Goal: Task Accomplishment & Management: Manage account settings

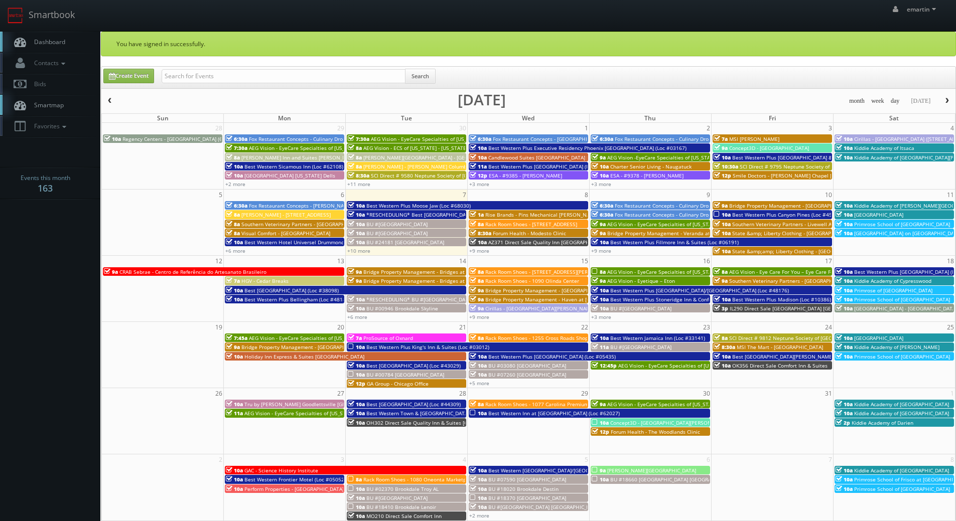
click at [52, 31] on nav "Smartbook Toggle Side Navigation Toggle Top Navigation emartin emartin Profile …" at bounding box center [478, 16] width 956 height 32
click at [54, 36] on link "Dashboard" at bounding box center [50, 42] width 100 height 21
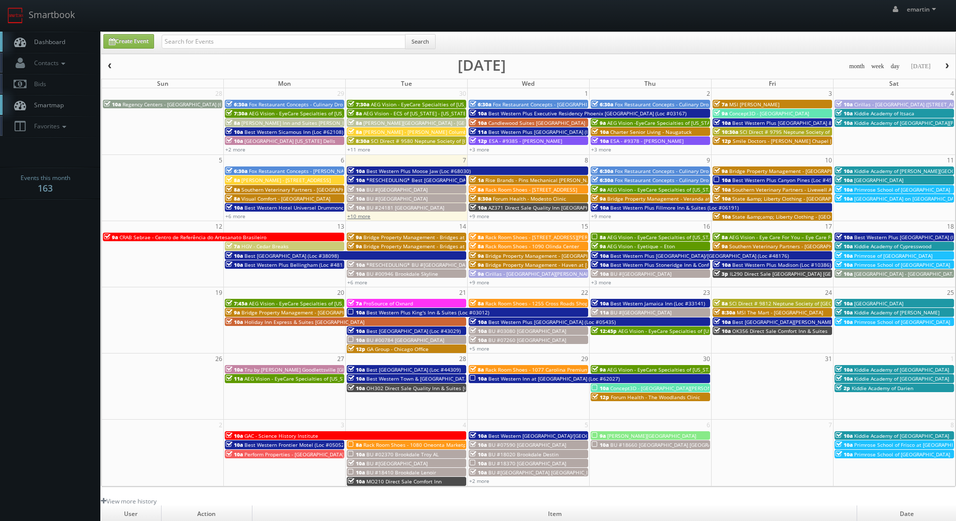
click at [357, 216] on link "+10 more" at bounding box center [358, 216] width 23 height 7
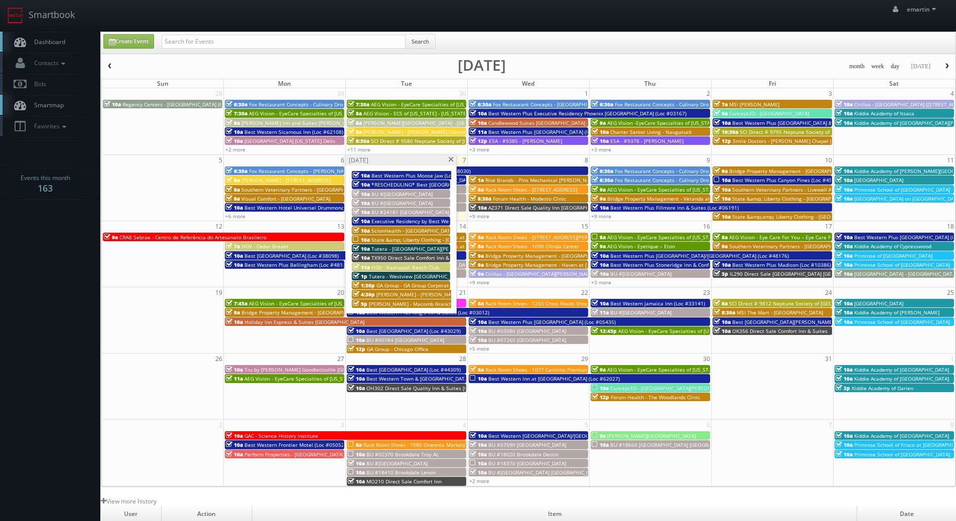
click at [452, 159] on span at bounding box center [451, 160] width 7 height 6
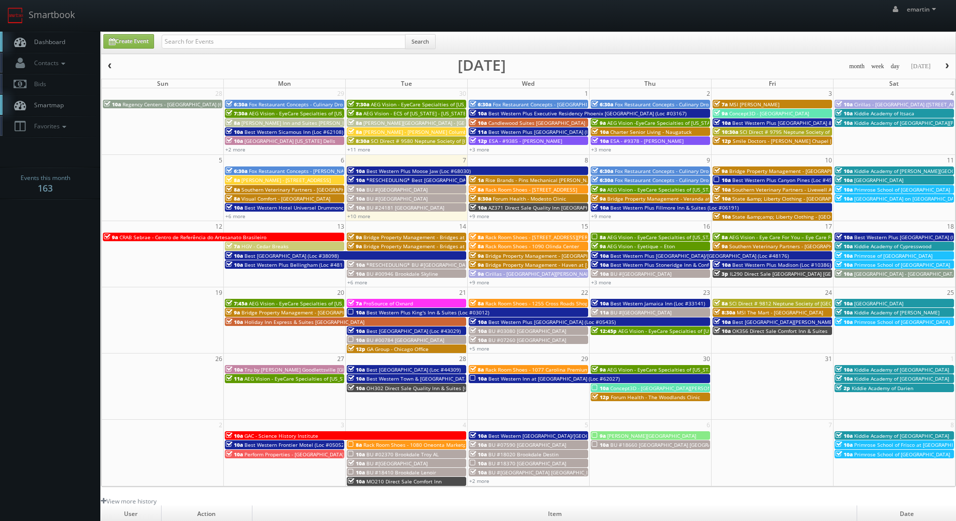
click at [753, 179] on span "Best Western Plus Canyon Pines (Loc #45083)" at bounding box center [787, 180] width 110 height 7
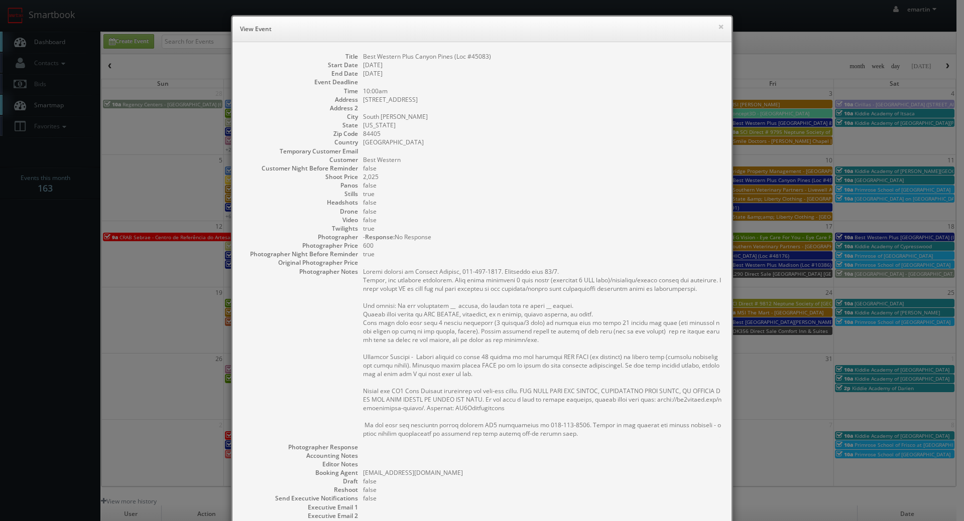
click at [475, 58] on dd "Best Western Plus Canyon Pines (Loc #45083)" at bounding box center [542, 56] width 358 height 9
copy dd "45083"
click at [586, 139] on dd "[GEOGRAPHIC_DATA]" at bounding box center [542, 142] width 358 height 9
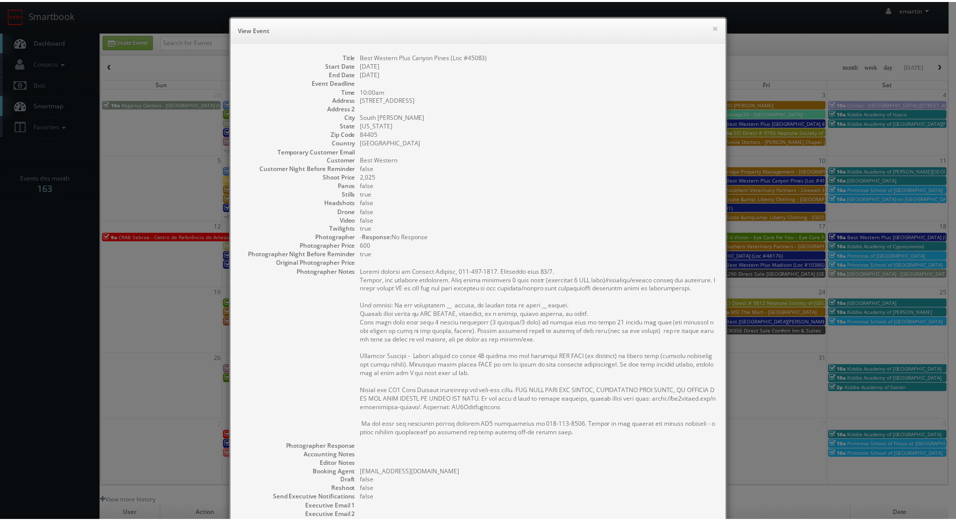
scroll to position [130, 0]
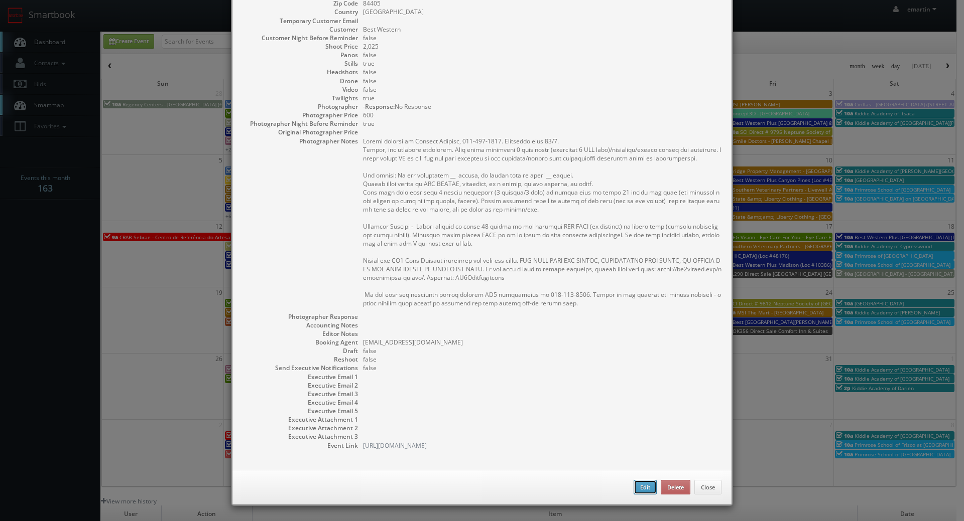
click at [641, 489] on button "Edit" at bounding box center [644, 487] width 23 height 15
type input "Best Western Plus Canyon Pines (Loc #45083)"
type input "6650 Highway 89"
type input "South Ogden"
type input "84405"
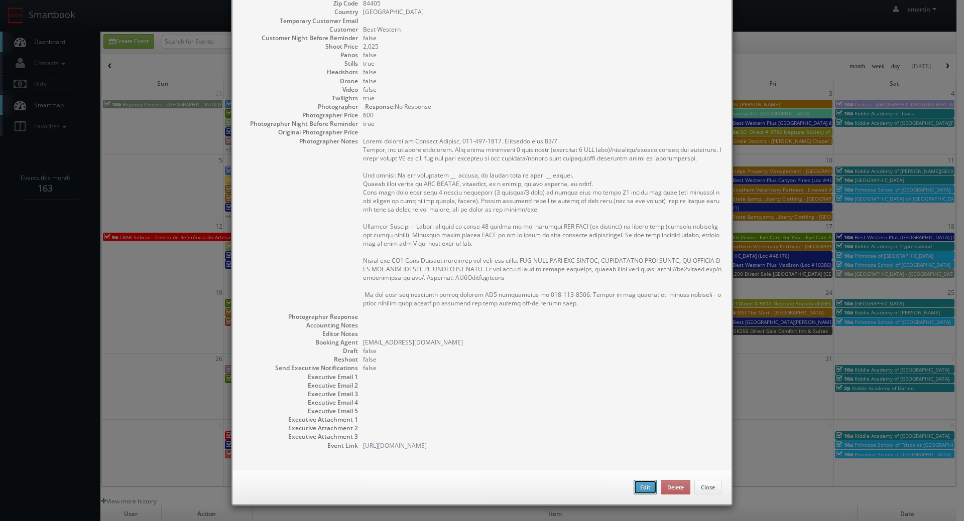
type input "2,025"
checkbox input "true"
type input "10/10/2025"
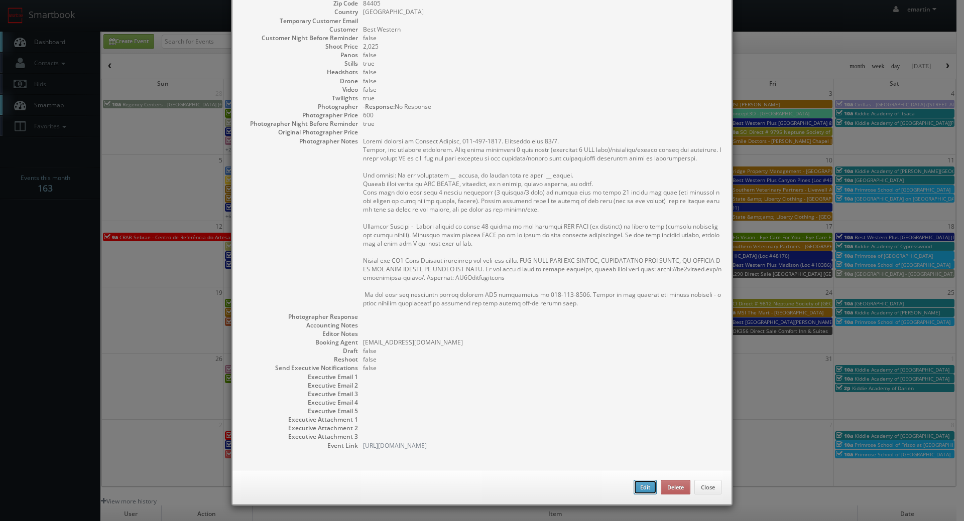
type input "10:00am"
checkbox input "true"
type textarea "Onsite contact is Merrill Pitcher, 801-710-2926. Overnight stay 10/9. Stills, a…"
select select "Utah"
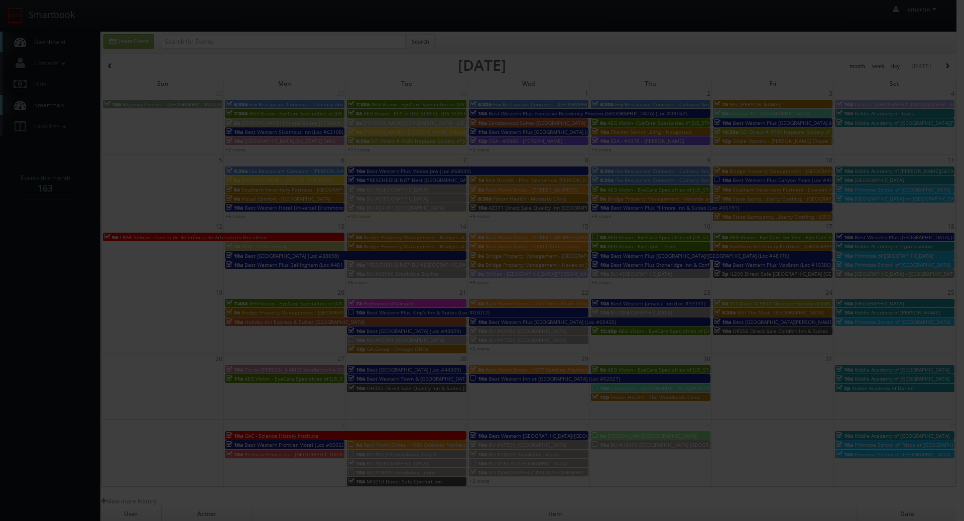
type input "2,025"
select select "fake55@mg.cs3calendar.com"
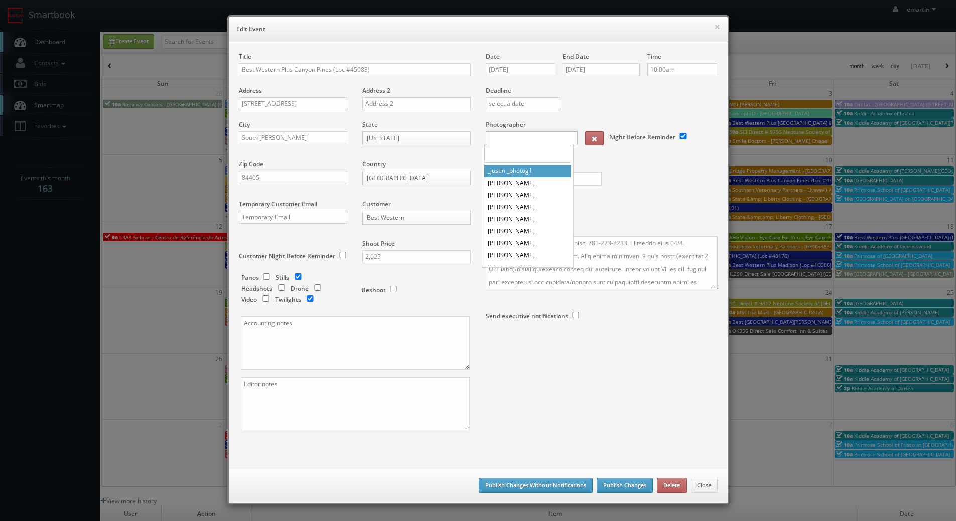
click at [512, 144] on body "Smartbook Toggle Side Navigation Toggle Top Navigation emartin emartin Profile …" at bounding box center [478, 347] width 956 height 694
type input "kent"
select select "kent@sheltonphoto.com"
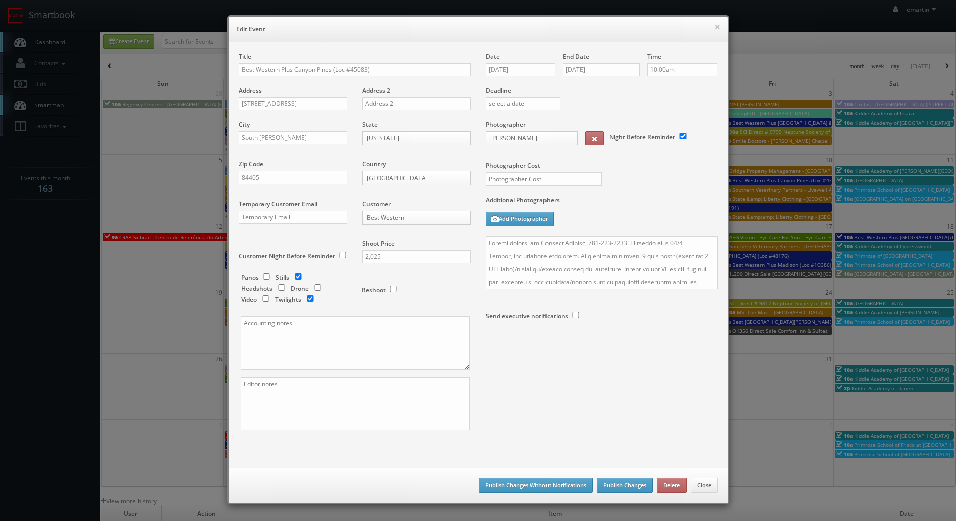
click at [598, 202] on label "Additional Photographers" at bounding box center [602, 203] width 232 height 14
click at [522, 184] on input "text" at bounding box center [544, 179] width 116 height 13
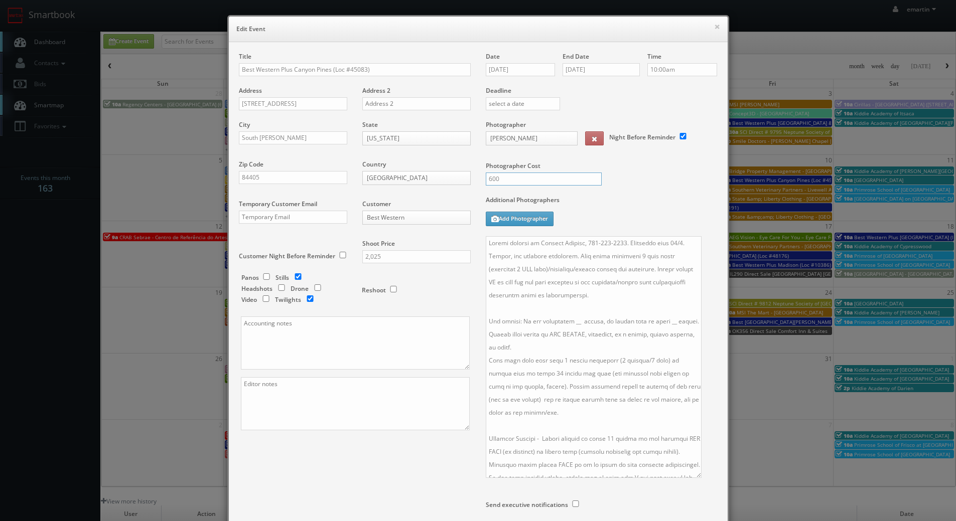
drag, startPoint x: 711, startPoint y: 295, endPoint x: 695, endPoint y: 477, distance: 182.8
click at [695, 477] on textarea at bounding box center [594, 357] width 216 height 242
type input "600"
click at [568, 319] on textarea at bounding box center [594, 357] width 216 height 242
click at [663, 321] on textarea at bounding box center [594, 357] width 216 height 242
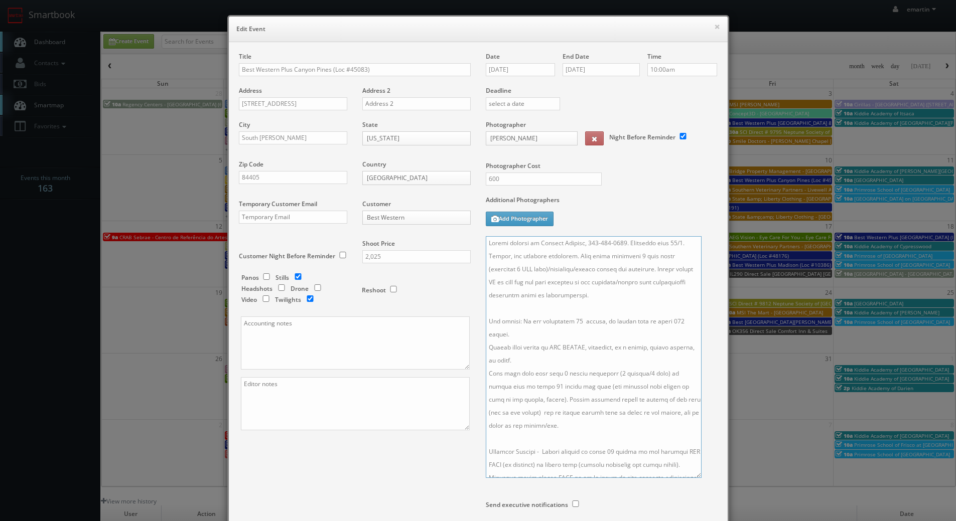
scroll to position [106, 0]
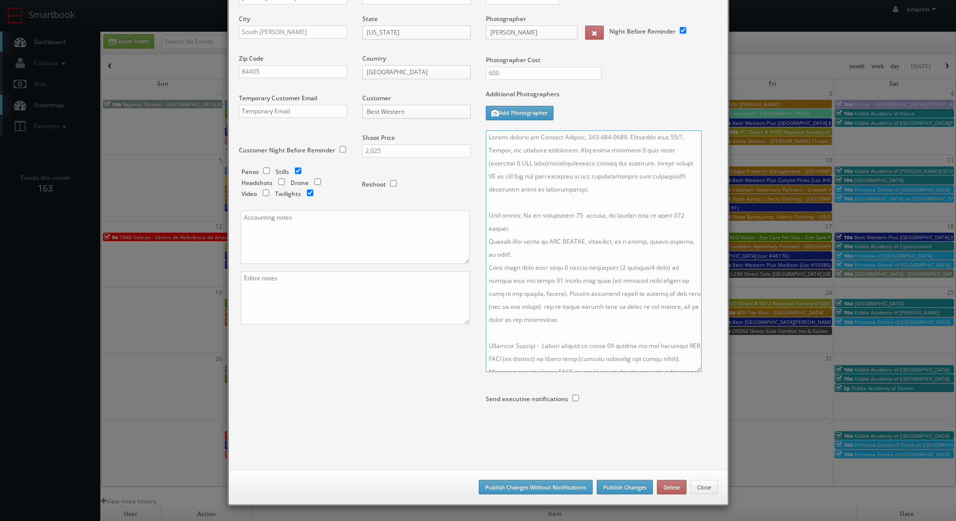
type textarea "Onsite contact is Merrill Pitcher, 801-710-2926. Overnight stay 10/9. Stills, a…"
click at [634, 482] on button "Publish Changes" at bounding box center [625, 487] width 56 height 15
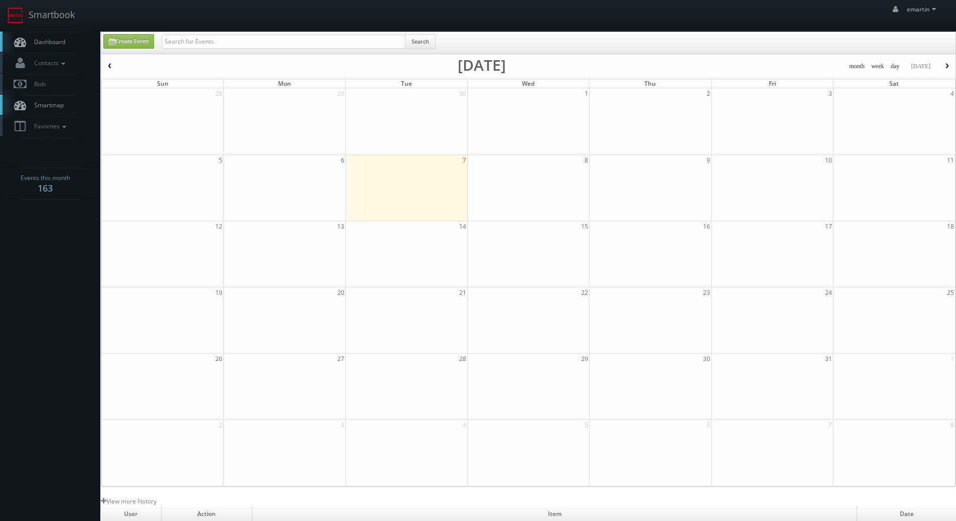
click at [80, 49] on link "Dashboard" at bounding box center [50, 42] width 100 height 21
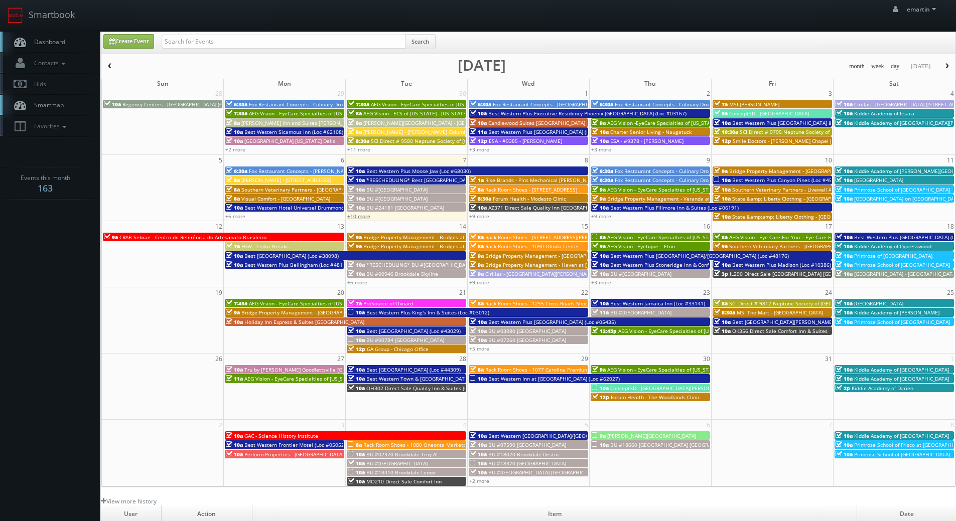
click at [364, 216] on link "+10 more" at bounding box center [358, 216] width 23 height 7
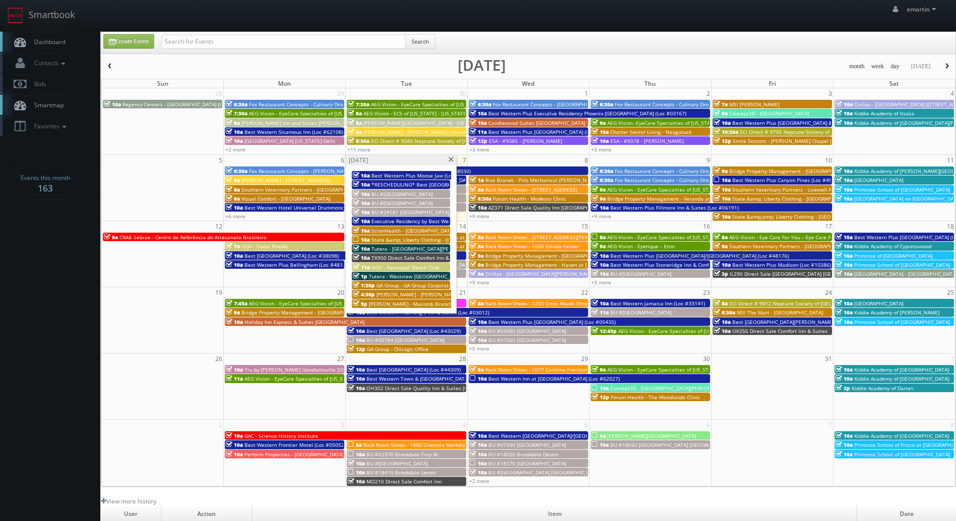
click at [450, 161] on span at bounding box center [451, 160] width 7 height 6
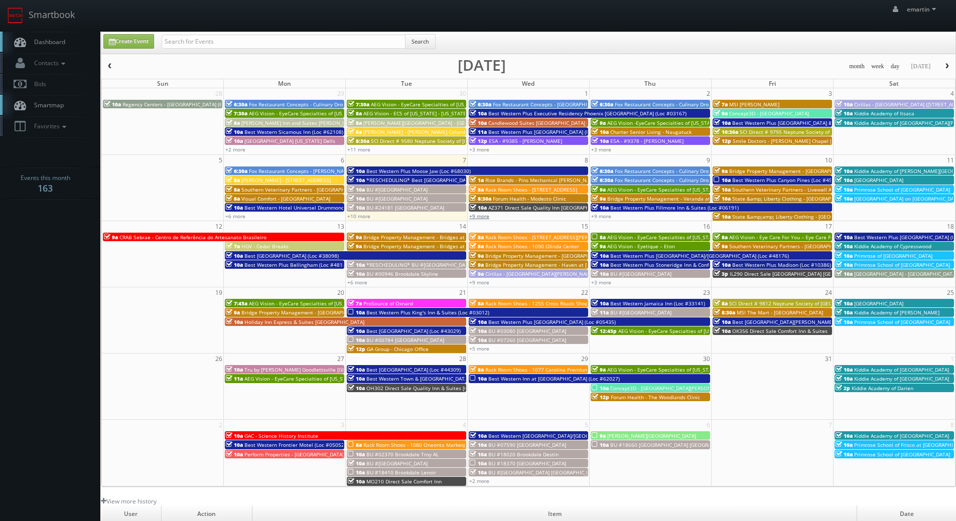
click at [478, 214] on link "+9 more" at bounding box center [479, 216] width 20 height 7
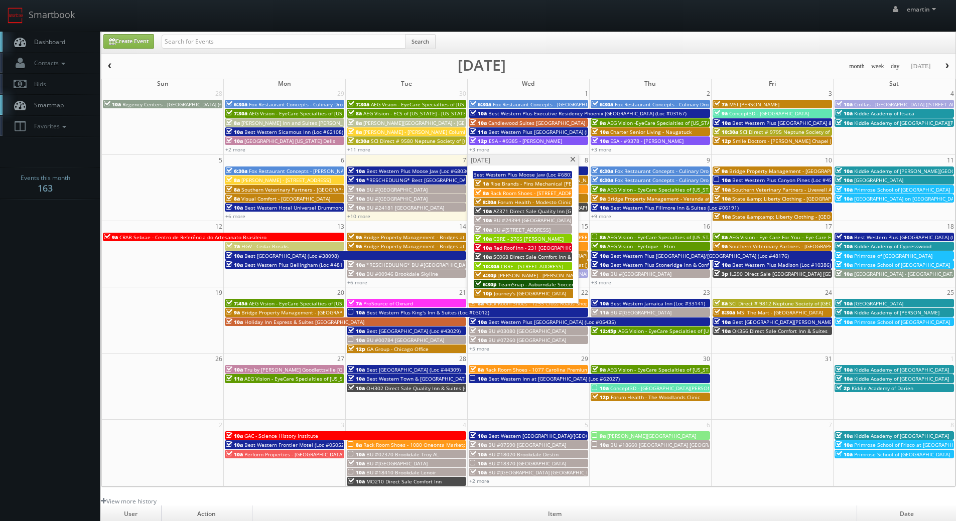
click at [570, 156] on div "Wednesday, October 8" at bounding box center [523, 160] width 110 height 11
click at [69, 45] on link "Dashboard" at bounding box center [50, 42] width 100 height 21
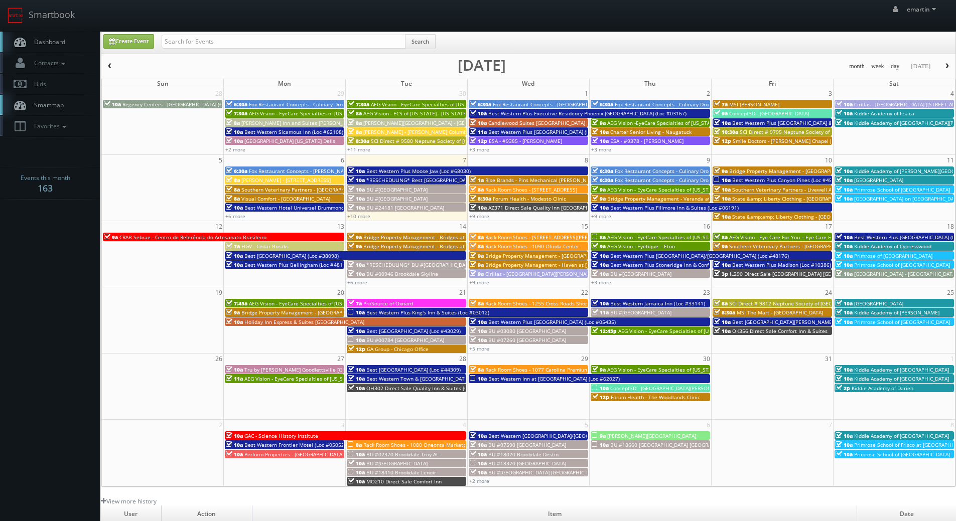
drag, startPoint x: 564, startPoint y: -33, endPoint x: 490, endPoint y: -61, distance: 79.4
click at [490, 0] on html "Smartbook Toggle Side Navigation Toggle Top Navigation emartin emartin Profile …" at bounding box center [478, 347] width 956 height 694
click at [57, 254] on body "Smartbook Toggle Side Navigation Toggle Top Navigation emartin emartin Profile …" at bounding box center [478, 347] width 956 height 694
drag, startPoint x: 425, startPoint y: 79, endPoint x: 444, endPoint y: 69, distance: 21.6
click at [437, 75] on div "month week day today October 2025 Sun Mon Tue Wed Thu Fri Sat 28 29 30 1 2 3 4 …" at bounding box center [528, 273] width 854 height 427
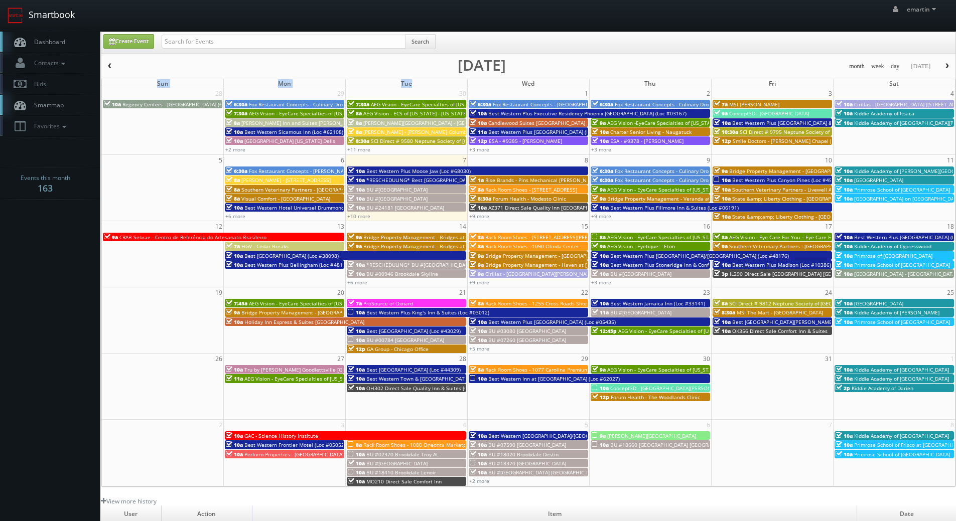
click at [45, 30] on link "Smartbook" at bounding box center [41, 15] width 82 height 31
click at [26, 42] on icon at bounding box center [20, 42] width 15 height 13
click at [266, 46] on input "text" at bounding box center [284, 42] width 244 height 14
type input ","
type input "melissa saunders"
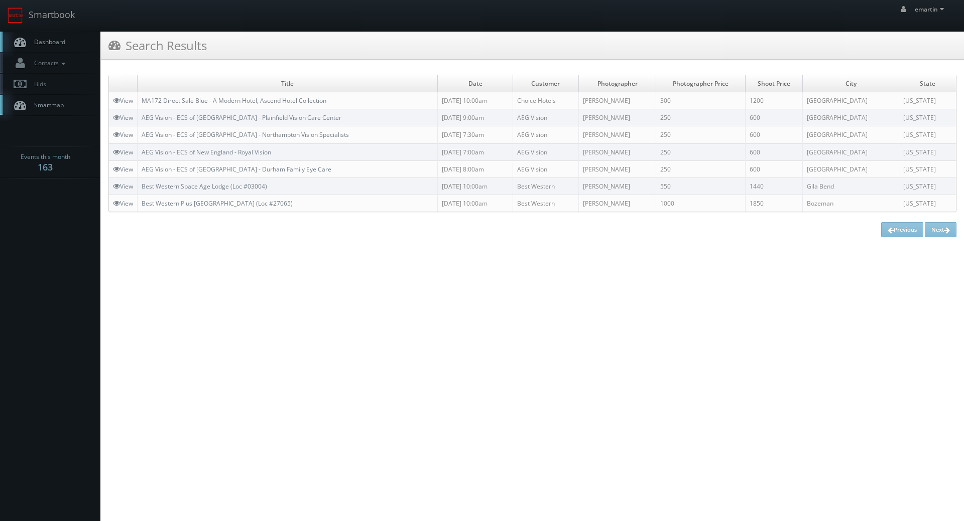
click at [63, 35] on link "Dashboard" at bounding box center [50, 42] width 100 height 21
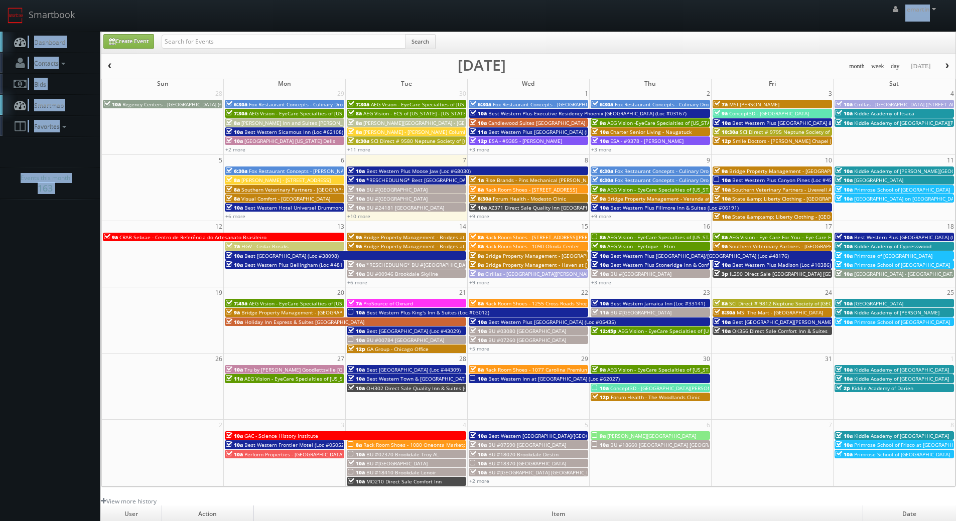
drag, startPoint x: 691, startPoint y: 39, endPoint x: 533, endPoint y: -61, distance: 186.6
click at [533, 0] on html "Smartbook Toggle Side Navigation Toggle Top Navigation emartin emartin Profile …" at bounding box center [478, 347] width 956 height 694
click at [179, 235] on span "CRAB Sebrae - Centro de Referência do Artesanato Brasileiro" at bounding box center [192, 237] width 147 height 7
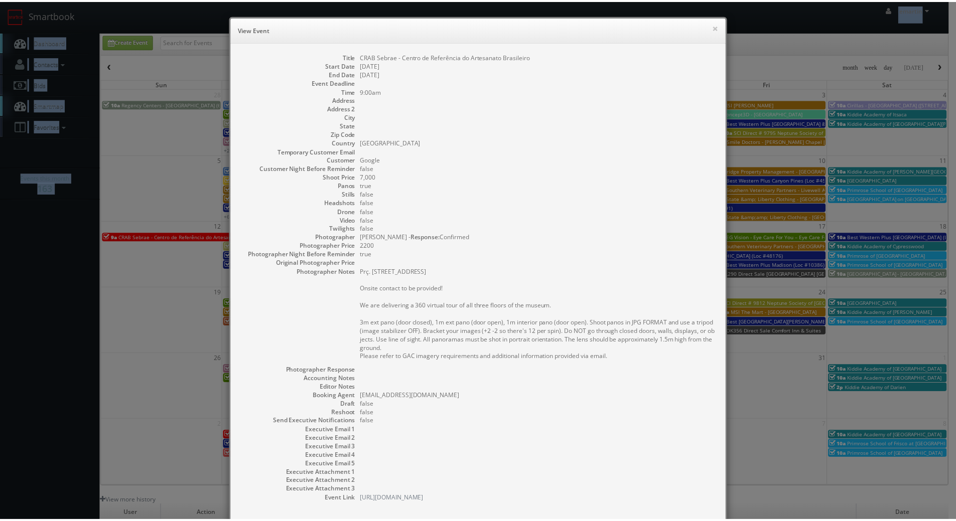
scroll to position [62, 0]
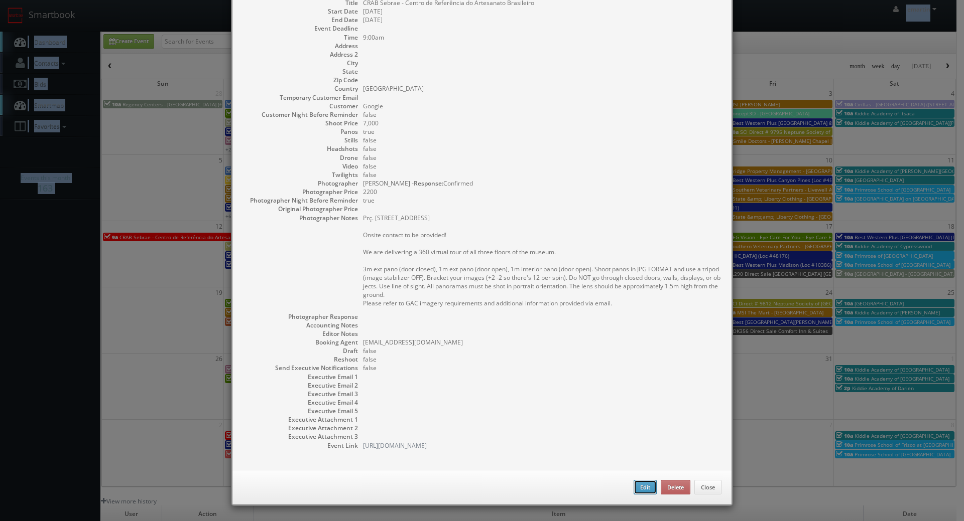
click at [639, 486] on button "Edit" at bounding box center [644, 487] width 23 height 15
type input "CRAB Sebrae - Centro de Referência do Artesanato Brasileiro"
type input "7,000"
checkbox input "true"
type input "10/12/2025"
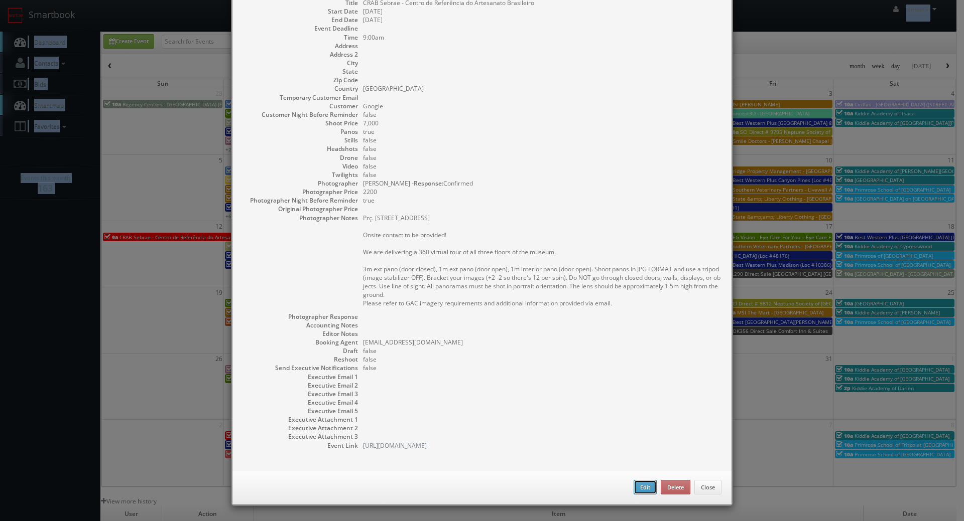
type input "10/13/2025"
type input "9:00am"
checkbox input "true"
type textarea "Prç. Tiradentes, 69 - Centro Rio de Janeiro, Brazil, 20060 Onsite contact to be…"
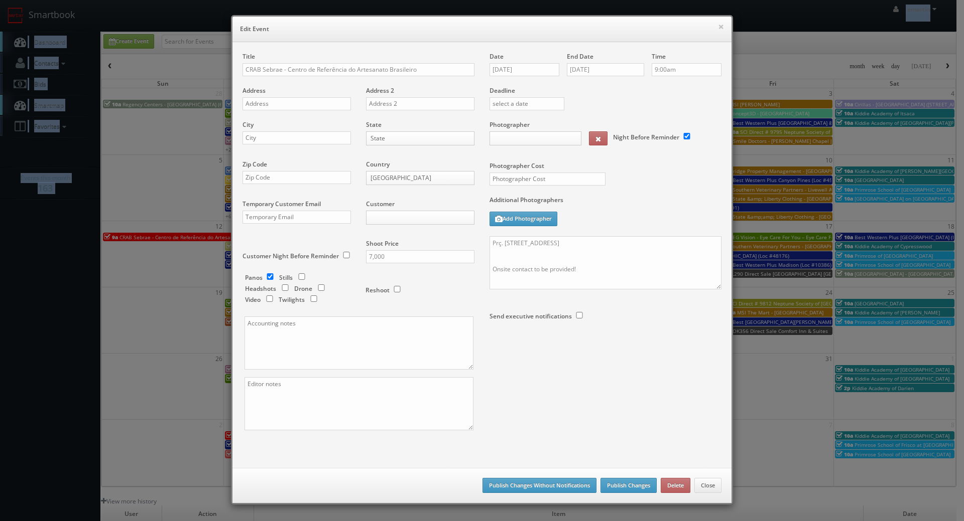
type input "7,000"
type input "2200"
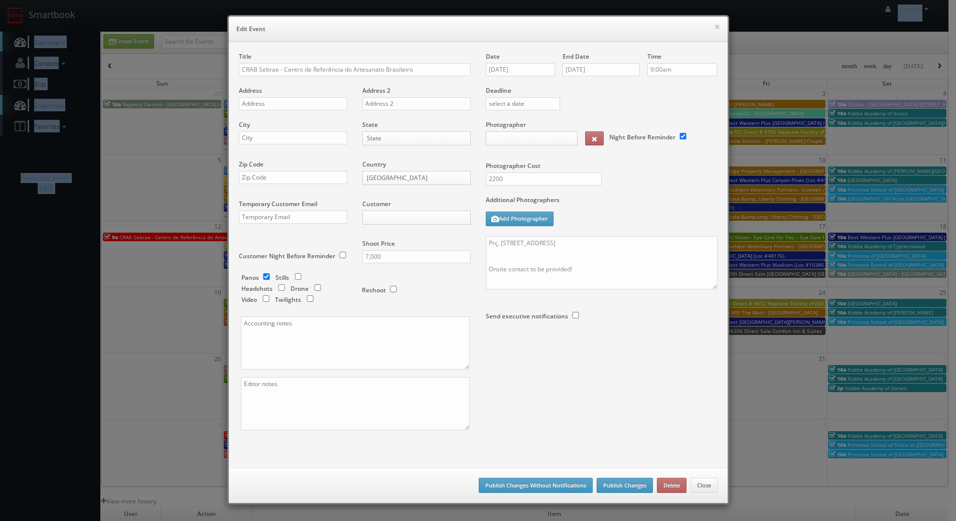
select select "fake2@mg.cs3calendar.com"
select select "inacio.fonseca@gmail.com"
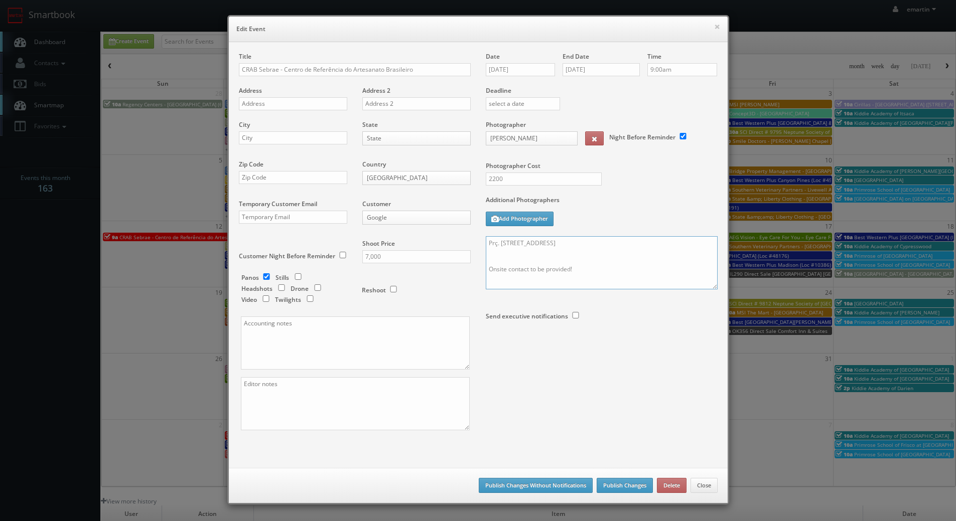
click at [584, 252] on textarea "Prç. Tiradentes, 69 - Centro Rio de Janeiro, Brazil, 20060 Onsite contact to be…" at bounding box center [602, 262] width 232 height 53
drag, startPoint x: 543, startPoint y: 282, endPoint x: 533, endPoint y: 238, distance: 44.2
click at [533, 238] on textarea "Prç. Tiradentes, 69 - Centro Rio de Janeiro, Brazil, 20060 Onsite contact to be…" at bounding box center [602, 262] width 232 height 53
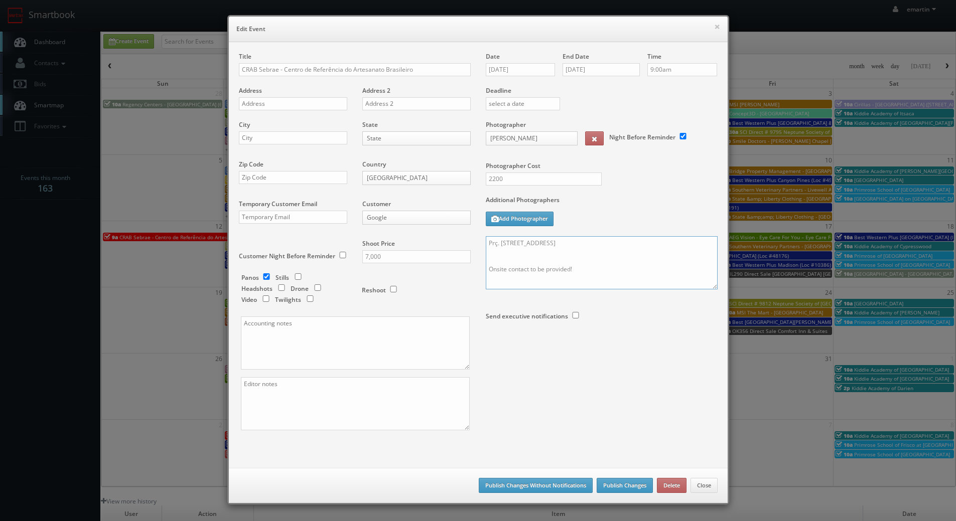
click at [579, 279] on textarea "Prç. Tiradentes, 69 - Centro Rio de Janeiro, Brazil, 20060 Onsite contact to be…" at bounding box center [602, 262] width 232 height 53
paste textarea "Nathalia Laurindo Conceição (+55 21 97545 8590)."
type textarea "Prç. Tiradentes, 69 - Centro Rio de Janeiro, Brazil, 20060 Onsite contact is Na…"
click at [631, 485] on button "Publish Changes" at bounding box center [625, 485] width 56 height 15
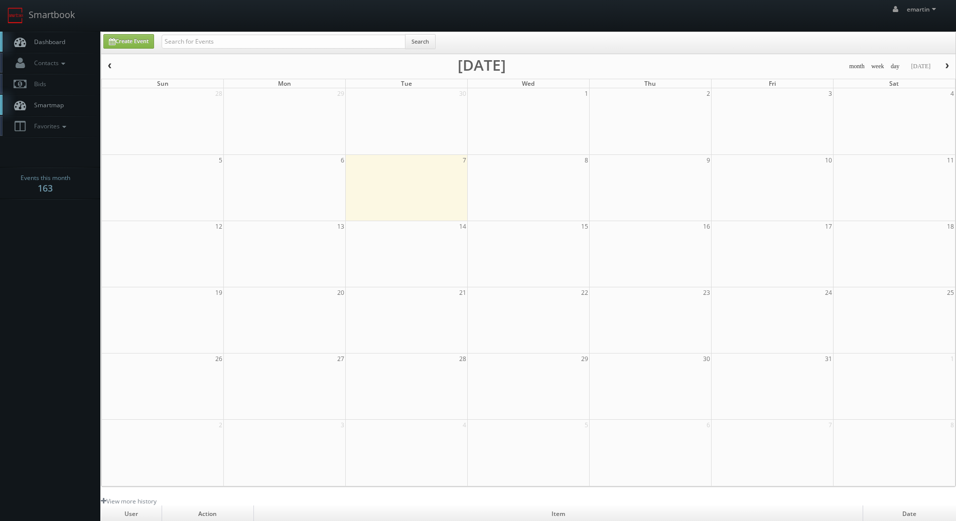
click at [32, 38] on span "Dashboard" at bounding box center [47, 42] width 36 height 9
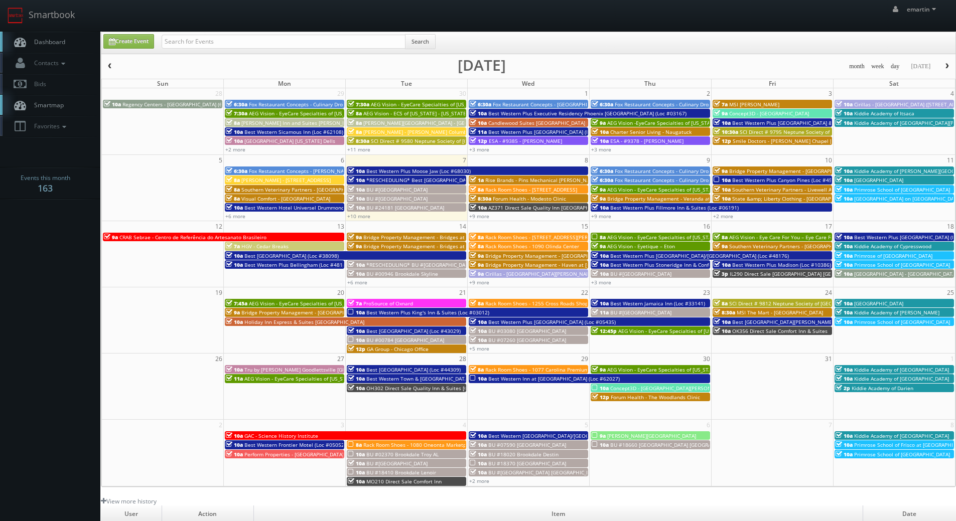
click at [42, 42] on span "Dashboard" at bounding box center [47, 42] width 36 height 9
click at [77, 35] on link "Dashboard" at bounding box center [50, 42] width 100 height 21
click at [208, 45] on input "text" at bounding box center [284, 42] width 244 height 14
type input "nc904"
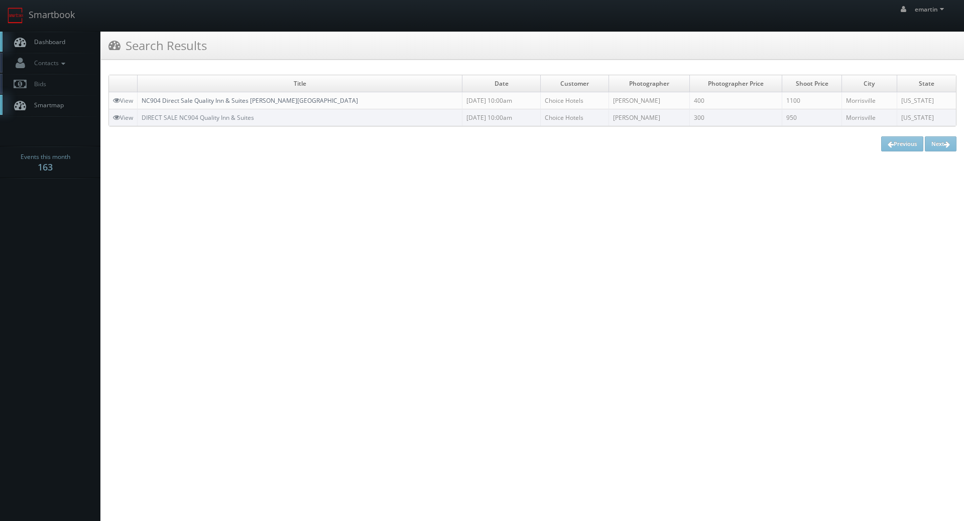
drag, startPoint x: 197, startPoint y: 99, endPoint x: 187, endPoint y: 97, distance: 10.2
click at [197, 99] on link "NC904 Direct Sale Quality Inn & Suites [PERSON_NAME][GEOGRAPHIC_DATA]" at bounding box center [250, 100] width 216 height 9
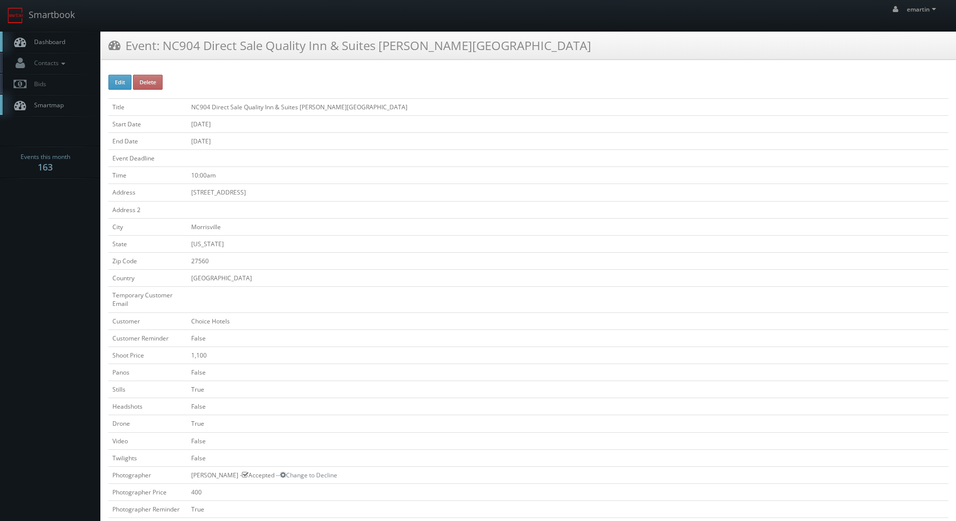
click at [40, 44] on span "Dashboard" at bounding box center [47, 42] width 36 height 9
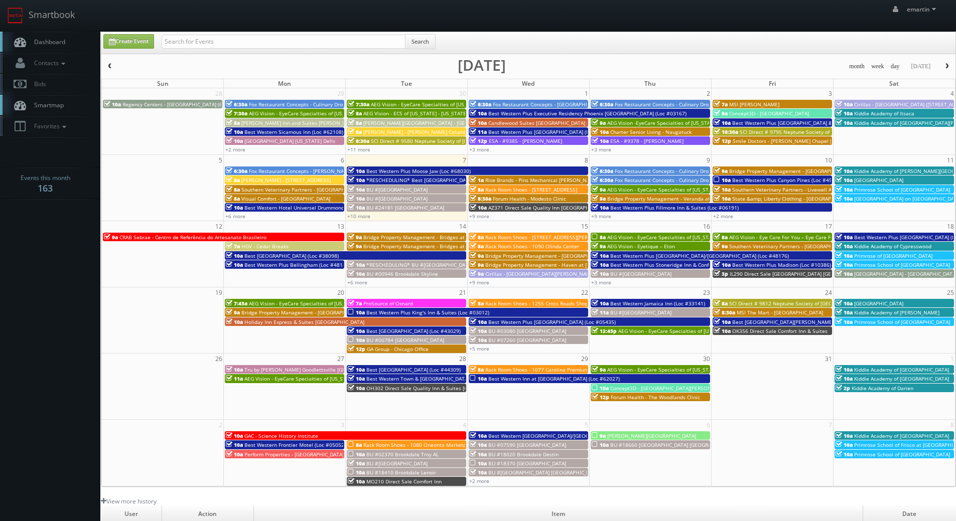
drag, startPoint x: 662, startPoint y: -53, endPoint x: 661, endPoint y: -61, distance: 7.6
click at [661, 0] on html "Smartbook Toggle Side Navigation Toggle Top Navigation emartin emartin Profile …" at bounding box center [478, 347] width 956 height 694
drag, startPoint x: 414, startPoint y: 63, endPoint x: 403, endPoint y: 75, distance: 15.6
click at [414, 68] on div "month week day [DATE] [DATE]" at bounding box center [528, 66] width 854 height 13
click at [318, 43] on input "text" at bounding box center [284, 42] width 244 height 14
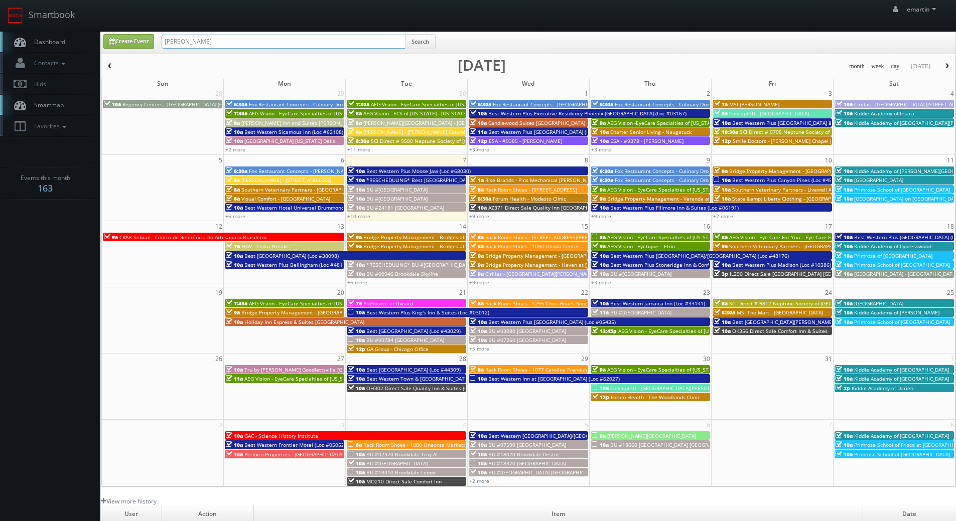
type input "john saunders"
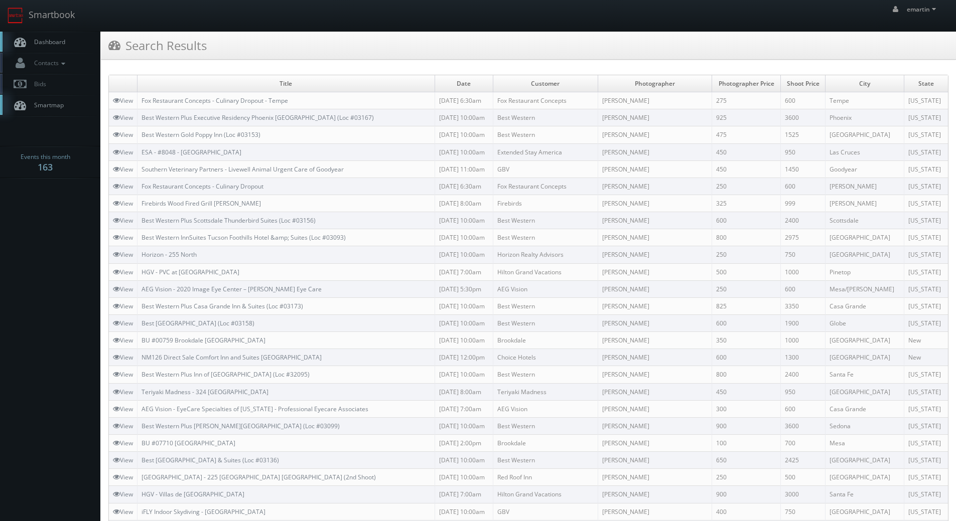
click at [34, 38] on span "Dashboard" at bounding box center [47, 42] width 36 height 9
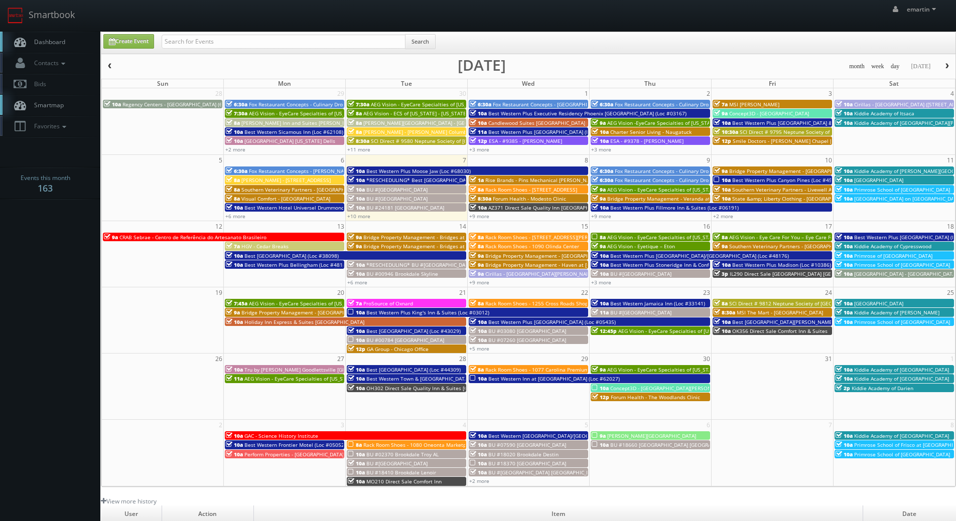
click at [62, 35] on link "Dashboard" at bounding box center [50, 42] width 100 height 21
drag, startPoint x: 196, startPoint y: 58, endPoint x: 192, endPoint y: 50, distance: 8.8
click at [195, 58] on div "Create Event Search month week day [DATE] [DATE] Sun Mon Tue Wed Thu Fri Sat 28…" at bounding box center [528, 260] width 855 height 456
click at [192, 49] on div "Search" at bounding box center [299, 44] width 274 height 20
click at [194, 45] on input "text" at bounding box center [284, 42] width 244 height 14
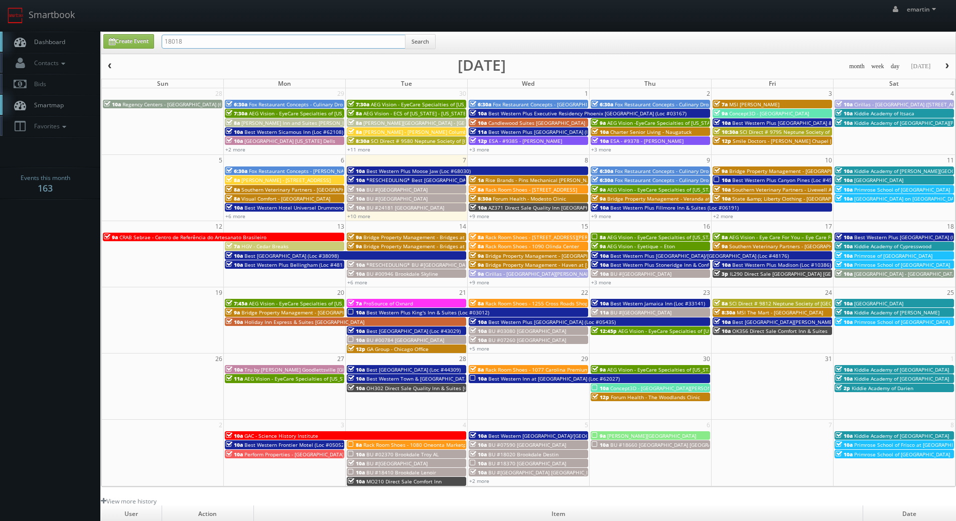
type input "18018"
click at [422, 42] on button "Search" at bounding box center [420, 41] width 31 height 15
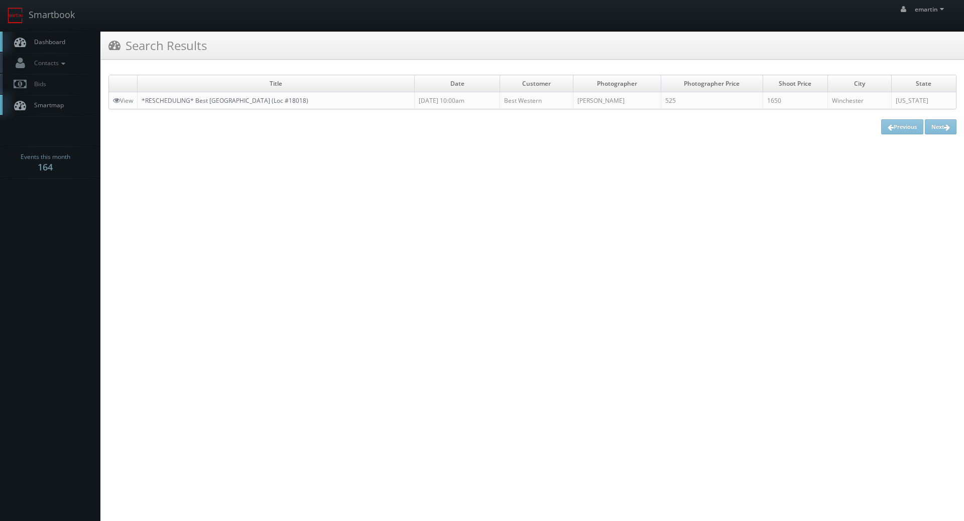
click at [254, 105] on link "*RESCHEDULING* Best [GEOGRAPHIC_DATA] (Loc #18018)" at bounding box center [225, 100] width 167 height 9
click at [224, 100] on link "*RESCHEDULING* Best [GEOGRAPHIC_DATA] (Loc #18018)" at bounding box center [225, 100] width 167 height 9
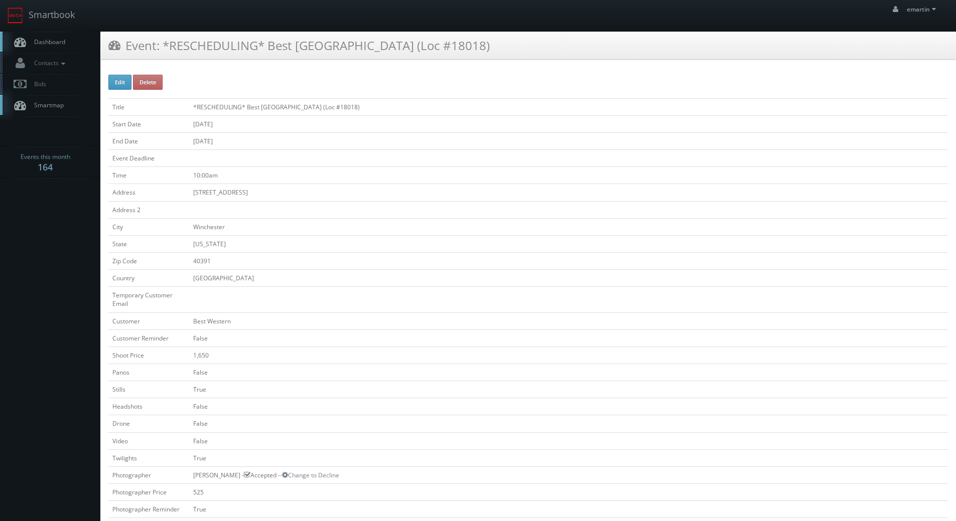
click at [281, 100] on td "*RESCHEDULING* Best [GEOGRAPHIC_DATA] (Loc #18018)" at bounding box center [568, 106] width 759 height 17
click at [49, 41] on span "Dashboard" at bounding box center [47, 42] width 36 height 9
click at [119, 87] on button "Edit" at bounding box center [119, 82] width 23 height 15
type input "*RESCHEDULING* Best Western Winchester Hotel (Loc #18018)"
type input "1307 W Lexington Ave"
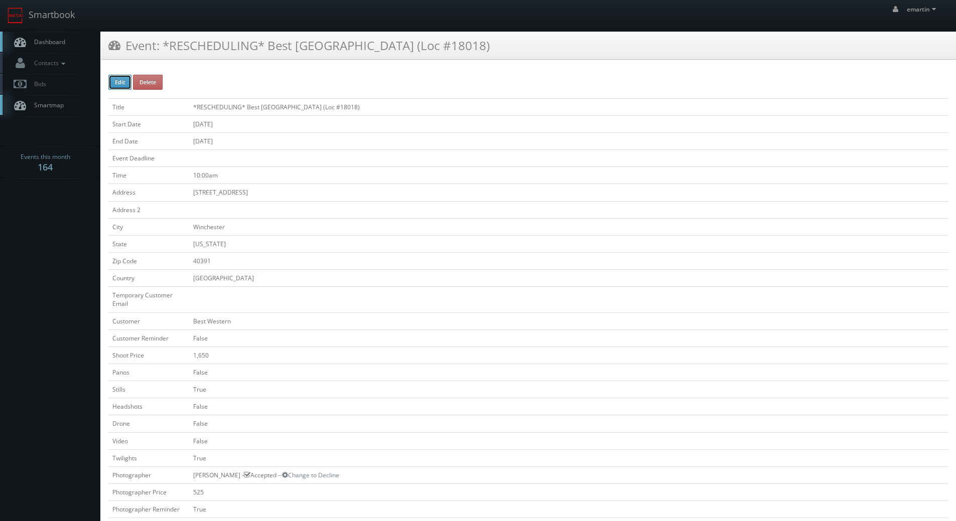
type input "Winchester"
type input "40391"
checkbox input "false"
type input "1,650"
checkbox input "false"
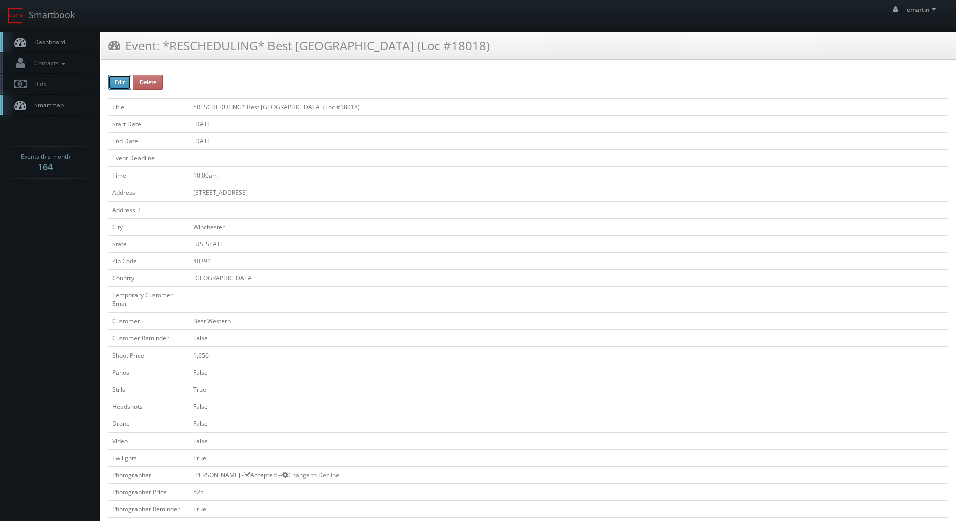
checkbox input "true"
checkbox input "false"
checkbox input "true"
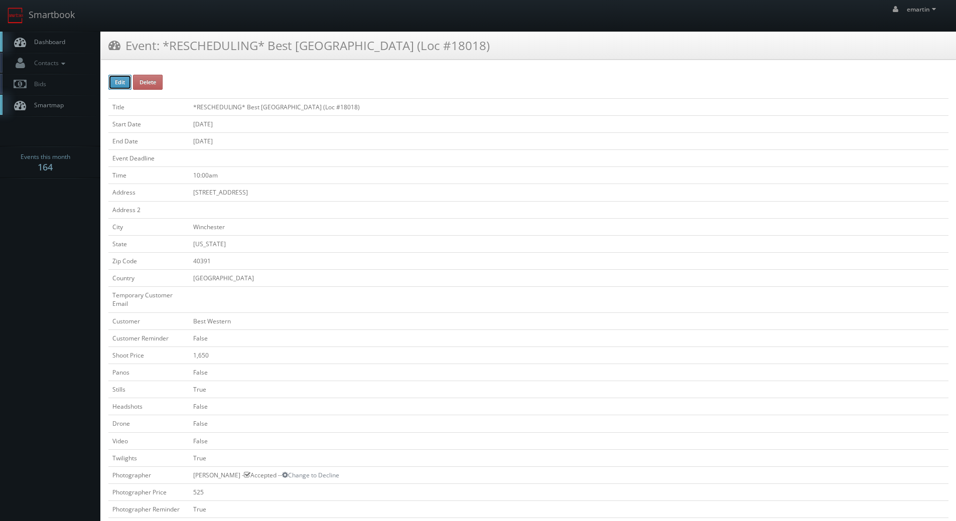
checkbox input "false"
type input "10/07/2025"
type input "10:00am"
checkbox input "true"
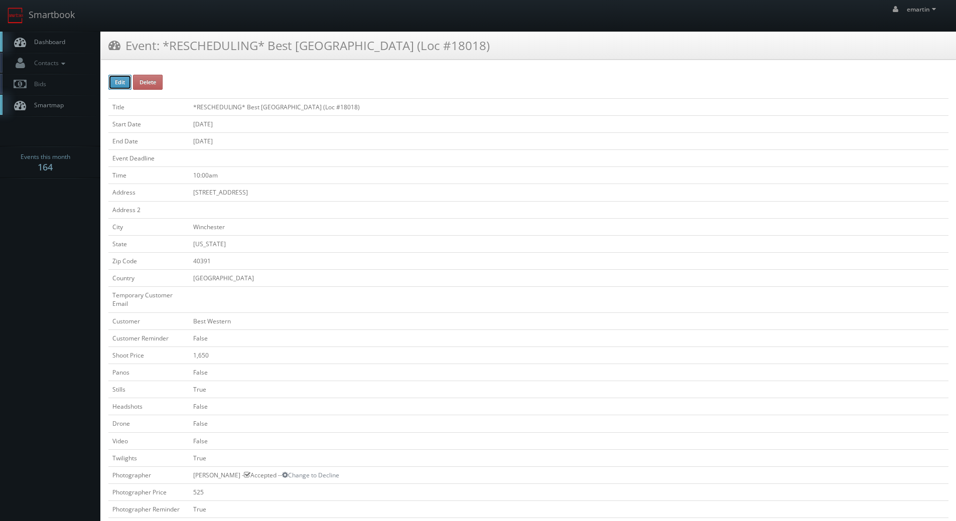
checkbox input "false"
type input "1,650"
type input "525"
select select "[US_STATE]"
select select "fake55@mg.cs3calendar.com"
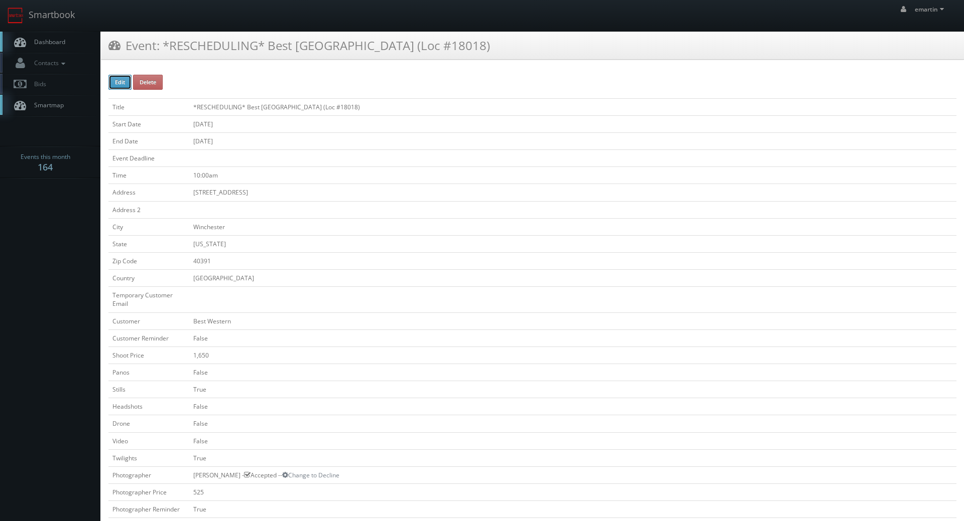
select select "sgrider@me.com"
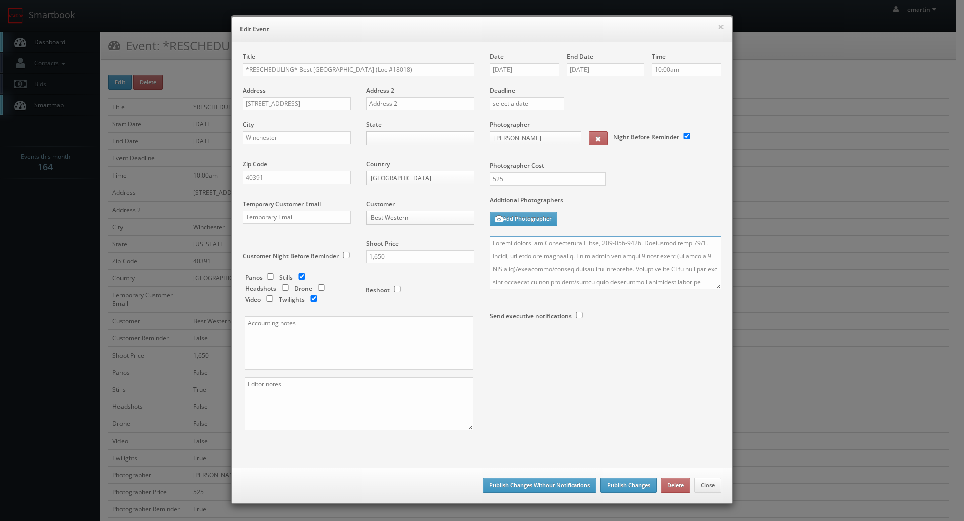
drag, startPoint x: 565, startPoint y: 258, endPoint x: 525, endPoint y: 255, distance: 40.2
click at [549, 255] on textarea at bounding box center [605, 262] width 232 height 53
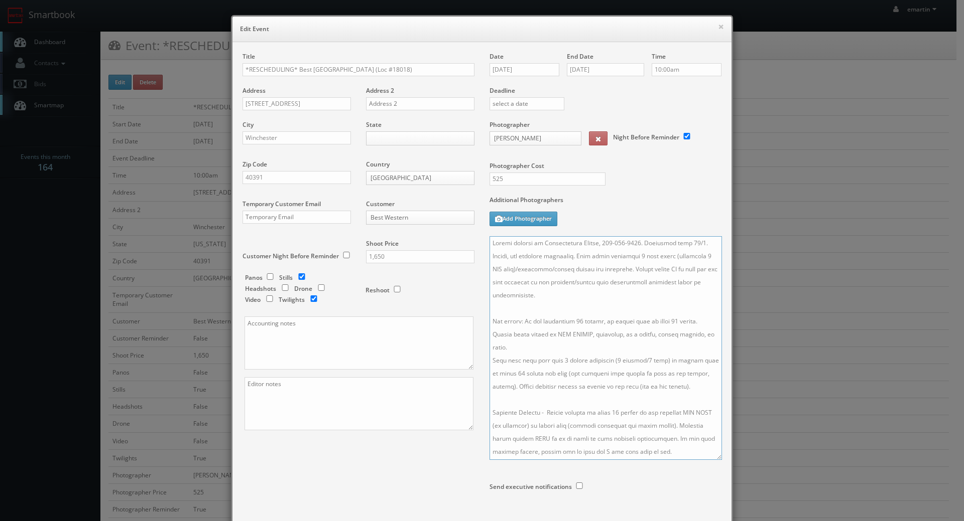
drag, startPoint x: 715, startPoint y: 287, endPoint x: 720, endPoint y: 491, distance: 204.3
click at [720, 460] on textarea at bounding box center [605, 348] width 232 height 224
click at [636, 373] on textarea at bounding box center [607, 364] width 237 height 257
drag, startPoint x: 297, startPoint y: 70, endPoint x: 280, endPoint y: 69, distance: 17.1
click at [280, 69] on input "*RESCHEDULING* Best Western Winchester Hotel (Loc #18018)" at bounding box center [358, 69] width 232 height 13
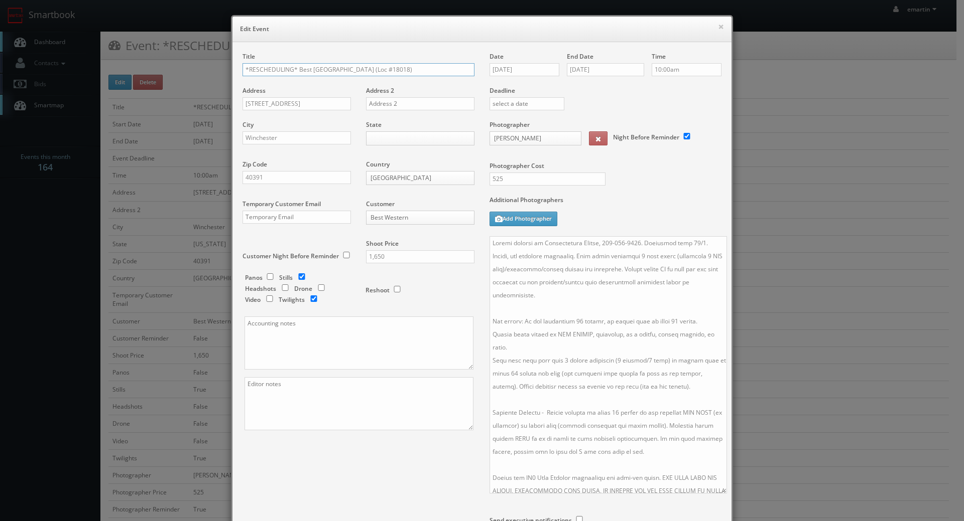
click at [299, 71] on input "*RESCHEDULING* Best Western Winchester Hotel (Loc #18018)" at bounding box center [358, 69] width 232 height 13
click at [294, 66] on input "*RESCHEDULING* Best Western Winchester Hotel (Loc #18018)" at bounding box center [358, 69] width 232 height 13
click at [299, 72] on input "*RESCHEDULING* Best Western Winchester Hotel (Loc #18018)" at bounding box center [358, 69] width 232 height 13
drag, startPoint x: 295, startPoint y: 69, endPoint x: 87, endPoint y: 60, distance: 208.0
click at [87, 60] on div "× Edit Event Title *RESCHEDULING* Best Western Winchester Hotel (Loc #18018) Ad…" at bounding box center [482, 260] width 964 height 521
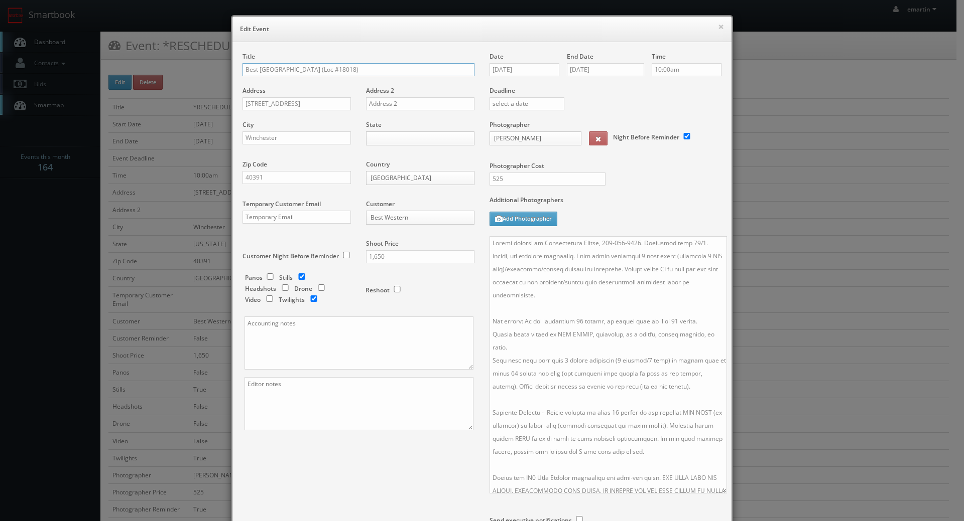
type input "Best [GEOGRAPHIC_DATA] (Loc #18018)"
click at [510, 61] on div "Date 10/07/2025" at bounding box center [527, 69] width 77 height 34
click at [510, 67] on input "10/07/2025" at bounding box center [524, 69] width 70 height 13
click at [558, 132] on td "9" at bounding box center [555, 131] width 14 height 15
type input "10/09/2025"
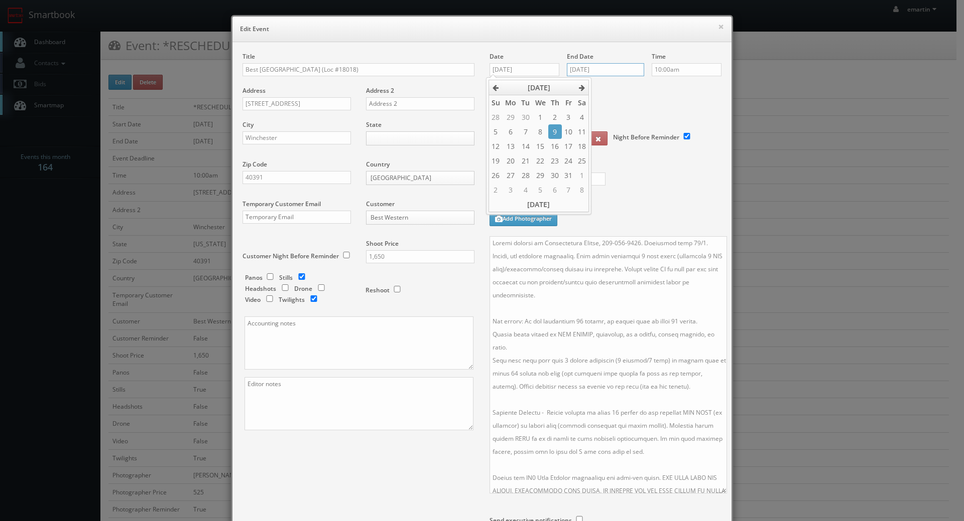
click at [607, 73] on input "10/07/2025" at bounding box center [605, 69] width 77 height 13
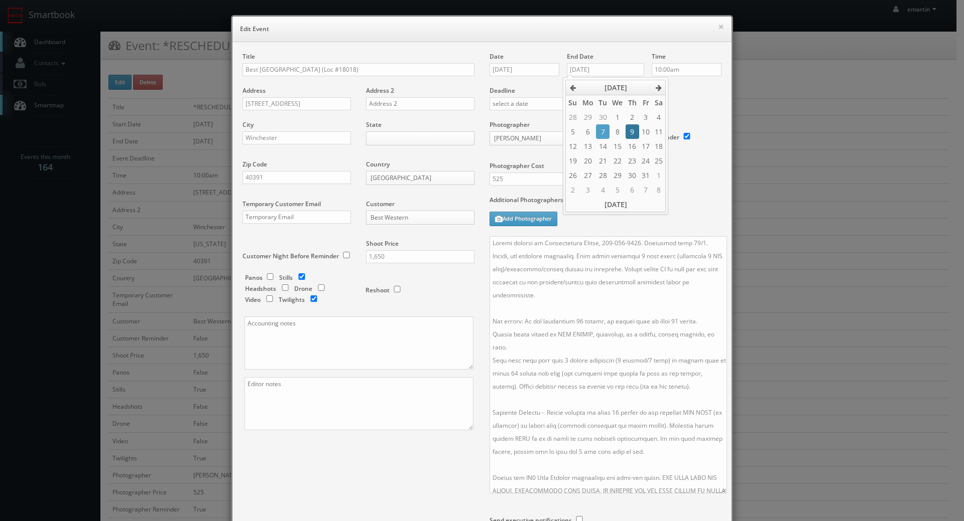
click at [629, 132] on td "9" at bounding box center [632, 131] width 14 height 15
type input "10/09/2025"
drag, startPoint x: 589, startPoint y: 253, endPoint x: 584, endPoint y: 239, distance: 14.6
click at [588, 252] on textarea at bounding box center [607, 364] width 237 height 257
click at [492, 245] on textarea at bounding box center [607, 364] width 237 height 257
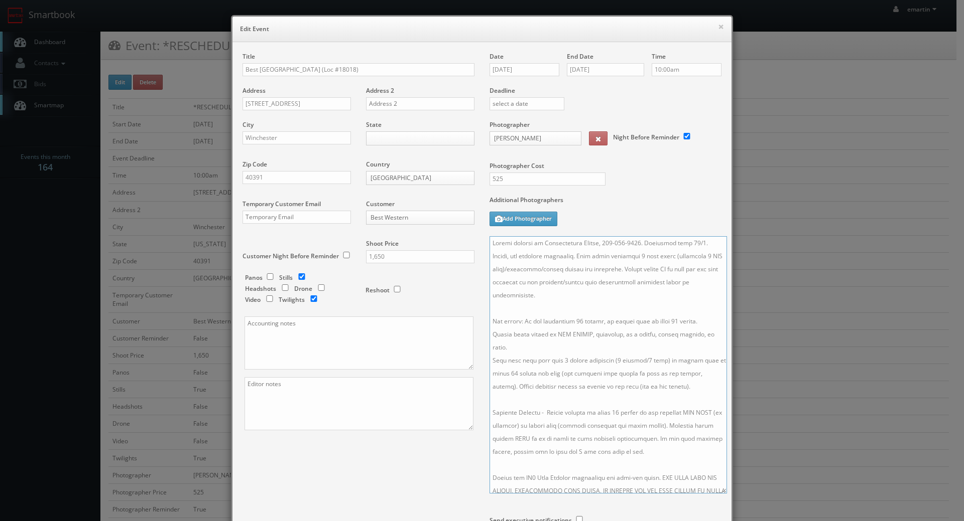
click at [489, 241] on textarea at bounding box center [607, 364] width 237 height 257
click at [496, 243] on textarea at bounding box center [607, 364] width 237 height 257
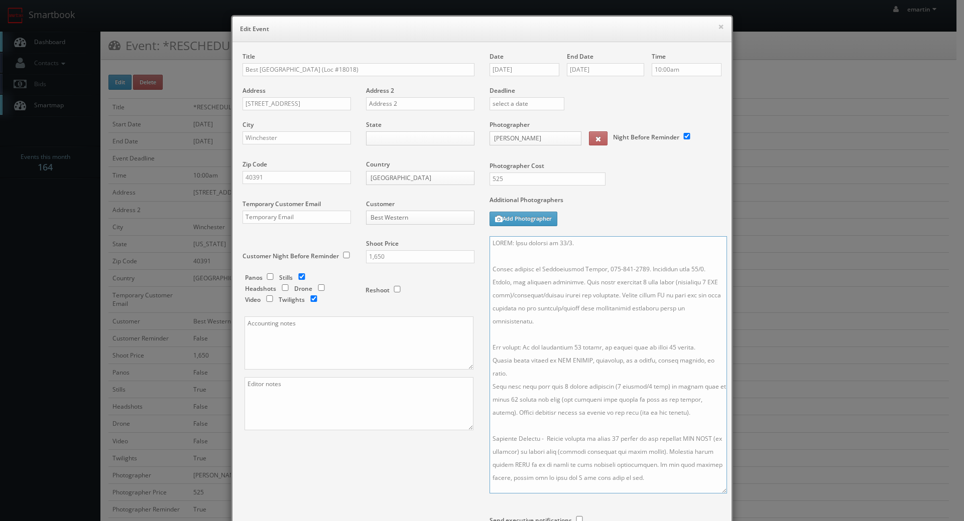
click at [698, 266] on textarea at bounding box center [607, 364] width 237 height 257
type textarea "UDATE: Date changed to 10/9. Onsite contact is Jigneshkumar Gandhi, 614-441-735…"
click at [620, 261] on textarea at bounding box center [607, 364] width 237 height 257
click at [443, 142] on body "Smartbook Toggle Side Navigation Toggle Top Navigation emartin emartin Profile …" at bounding box center [478, 483] width 956 height 967
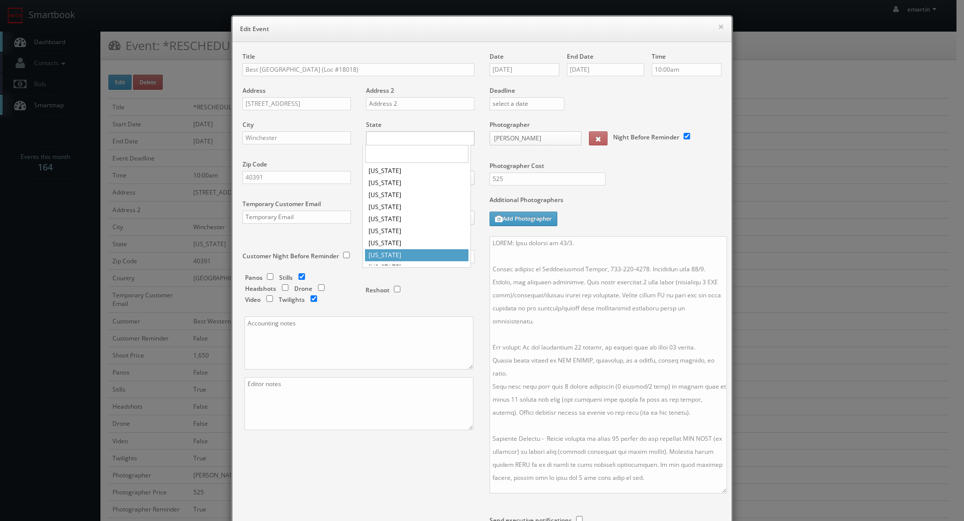
scroll to position [112, 0]
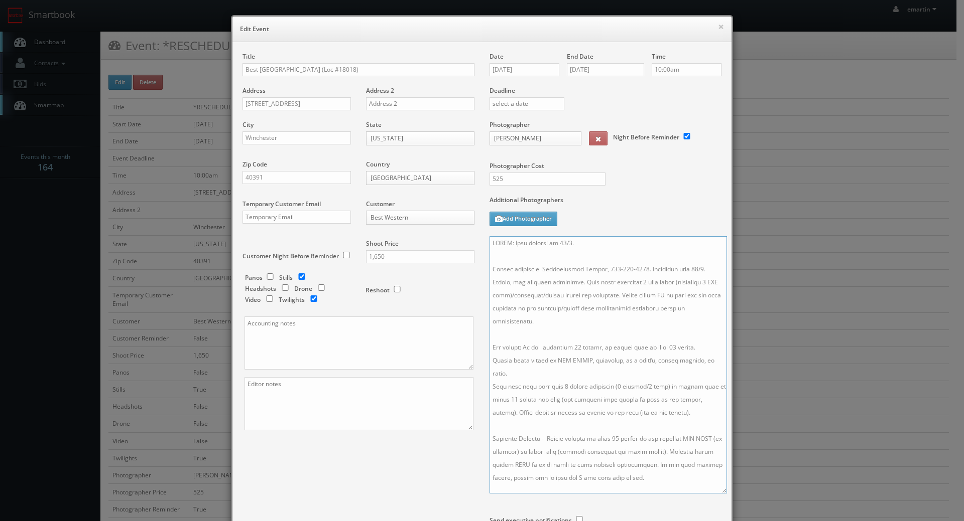
click at [601, 305] on textarea at bounding box center [607, 364] width 237 height 257
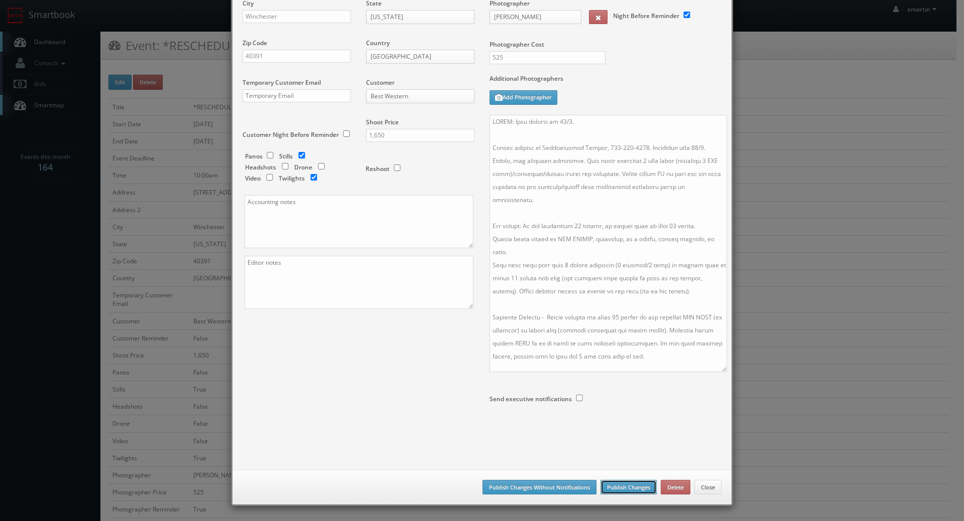
click at [625, 485] on button "Publish Changes" at bounding box center [628, 487] width 56 height 15
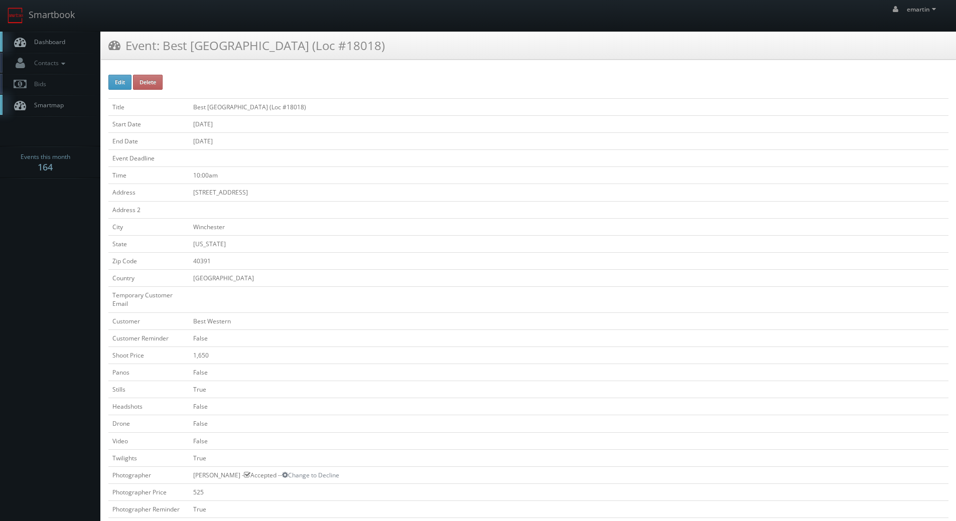
drag, startPoint x: 68, startPoint y: 32, endPoint x: 4, endPoint y: 43, distance: 65.1
click at [68, 32] on link "Dashboard" at bounding box center [50, 42] width 100 height 21
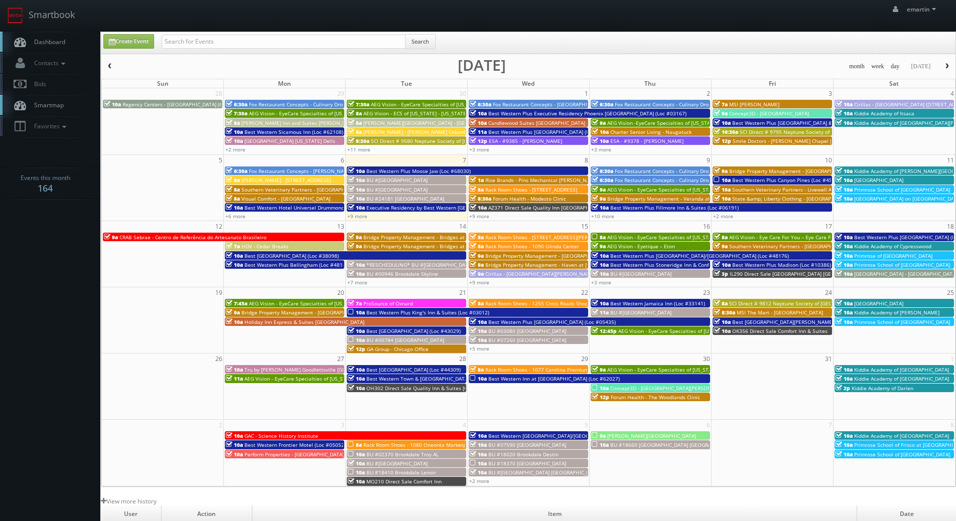
click at [85, 291] on body "Smartbook Toggle Side Navigation Toggle Top Navigation emartin emartin Profile …" at bounding box center [478, 347] width 956 height 694
click at [265, 47] on input "text" at bounding box center [284, 42] width 244 height 14
type input "davlyn"
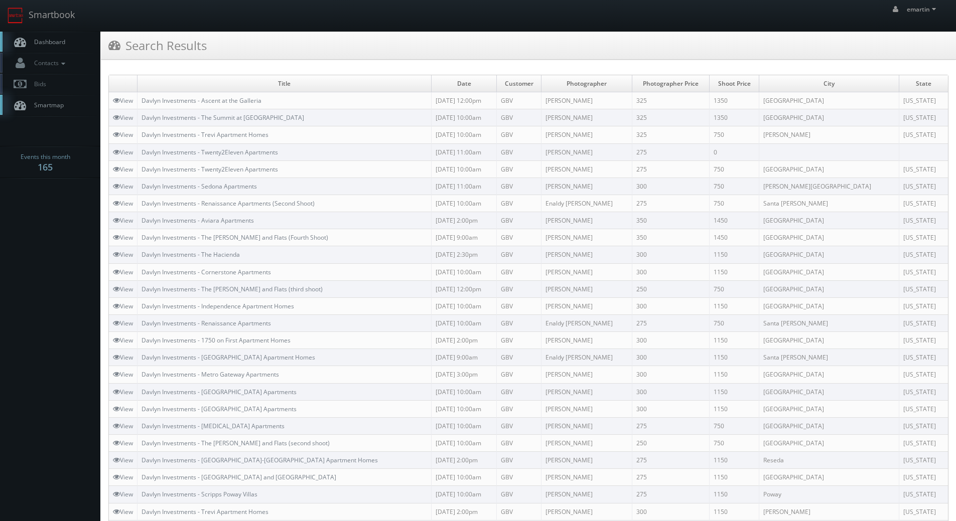
click at [61, 45] on span "Dashboard" at bounding box center [47, 42] width 36 height 9
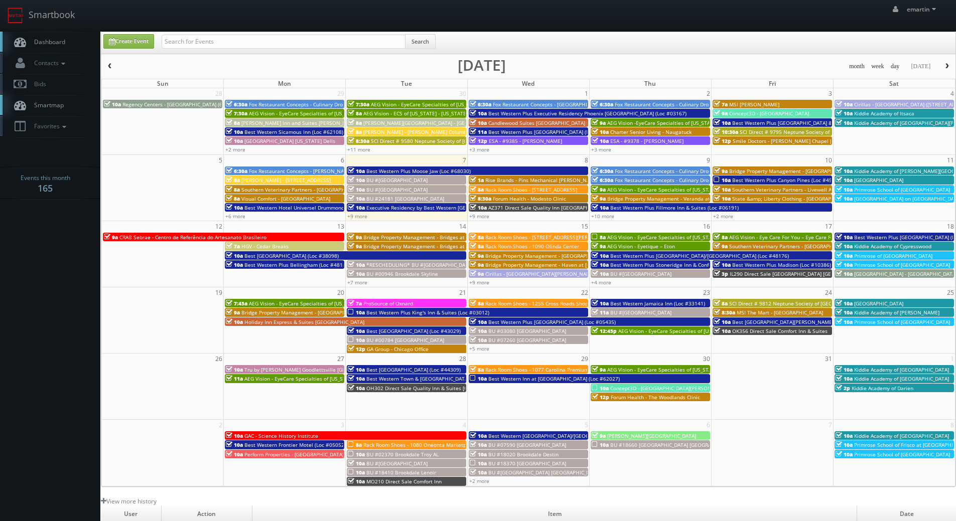
click at [189, 23] on div "emartin emartin Profile Logout" at bounding box center [478, 15] width 956 height 31
drag, startPoint x: 191, startPoint y: 40, endPoint x: 196, endPoint y: 39, distance: 5.5
click at [191, 40] on input "text" at bounding box center [284, 42] width 244 height 14
type input "[PERSON_NAME]"
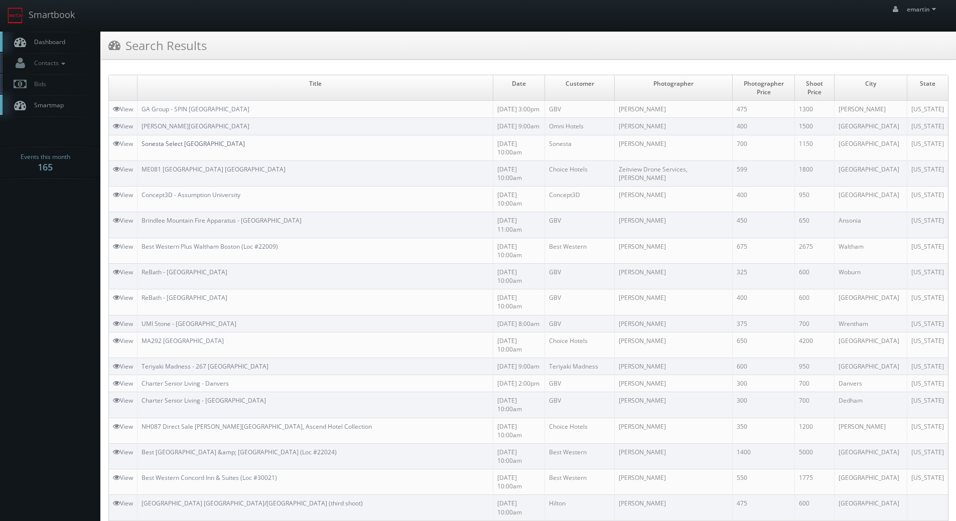
click at [218, 140] on link "Sonesta Select [GEOGRAPHIC_DATA]" at bounding box center [193, 144] width 103 height 9
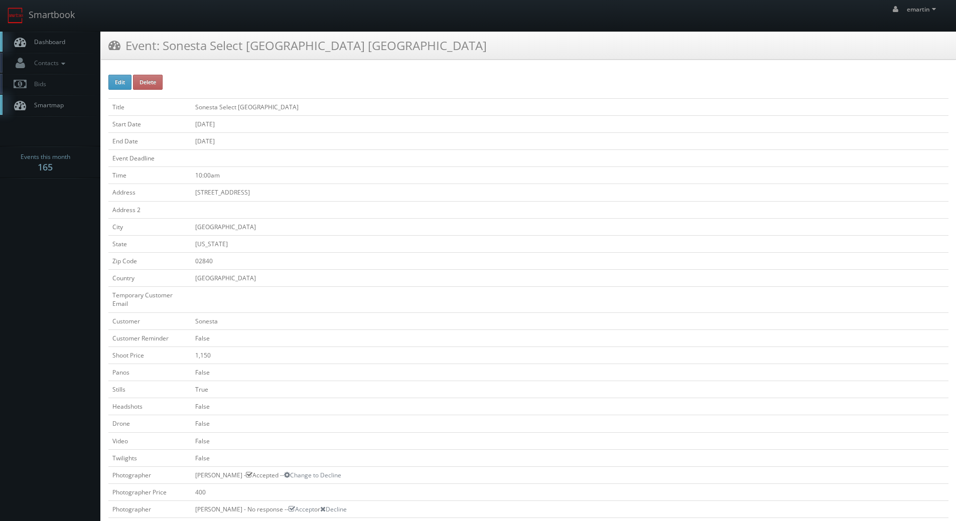
click at [59, 33] on link "Dashboard" at bounding box center [50, 42] width 100 height 21
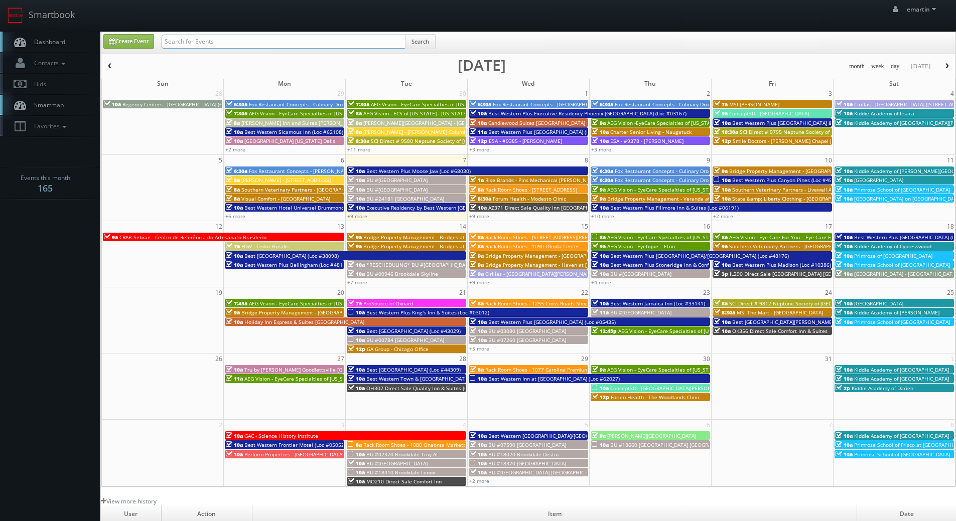
click at [294, 38] on input "text" at bounding box center [284, 42] width 244 height 14
type input "legacy west"
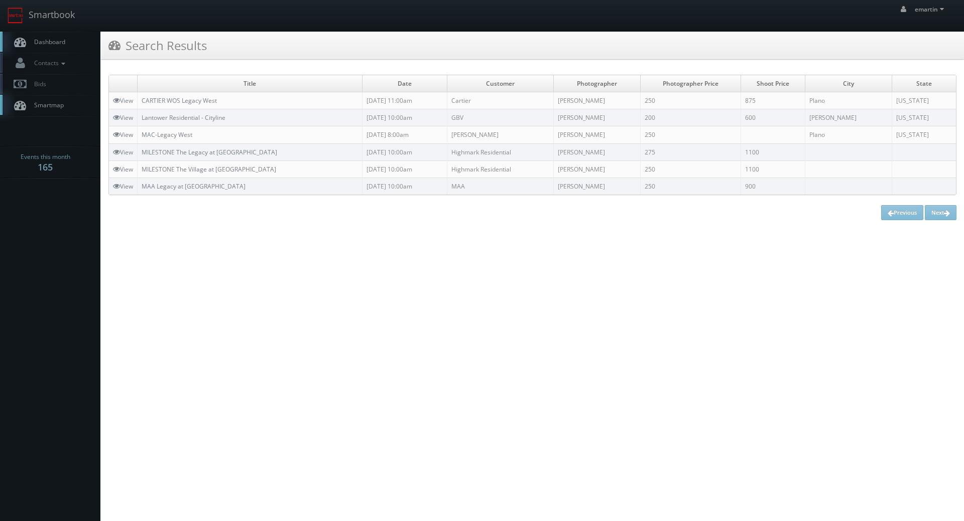
click at [45, 39] on span "Dashboard" at bounding box center [47, 42] width 36 height 9
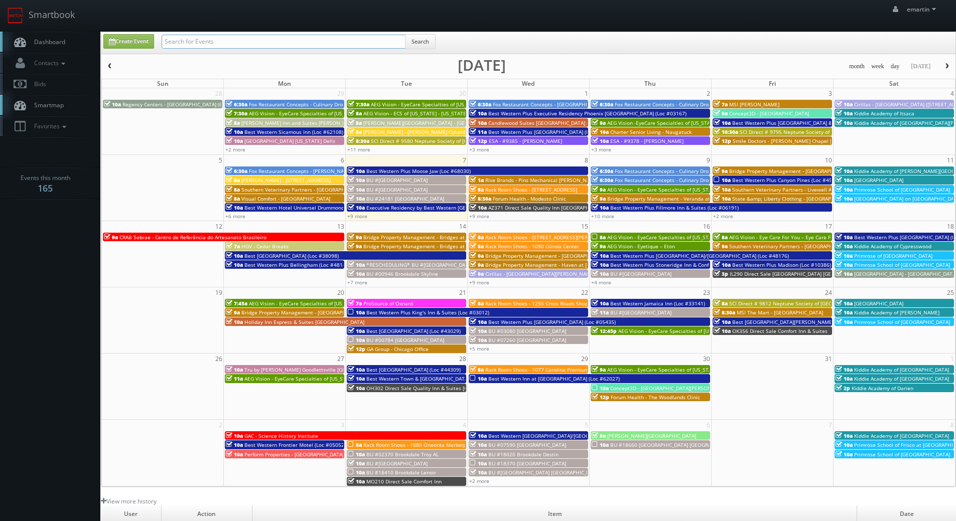
click at [205, 47] on input "text" at bounding box center [284, 42] width 244 height 14
type input "tna83"
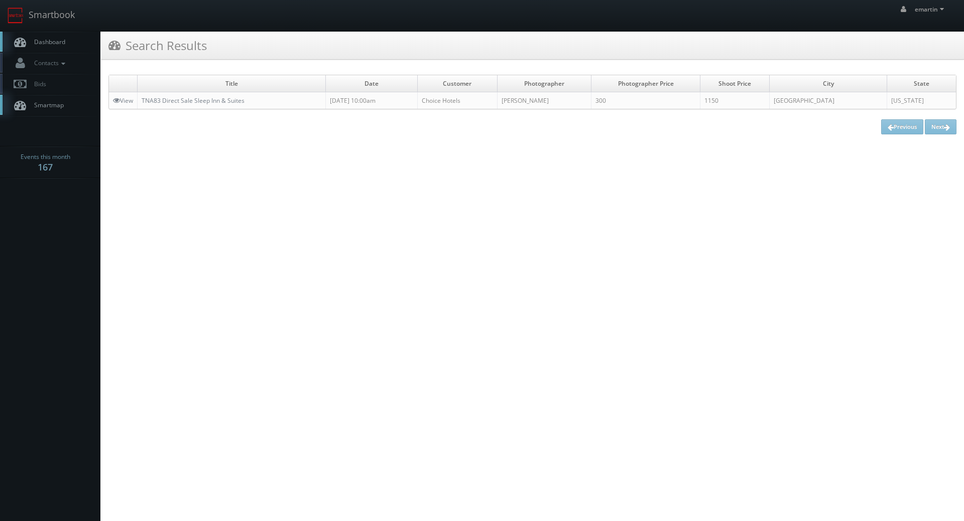
click at [57, 37] on link "Dashboard" at bounding box center [50, 42] width 100 height 21
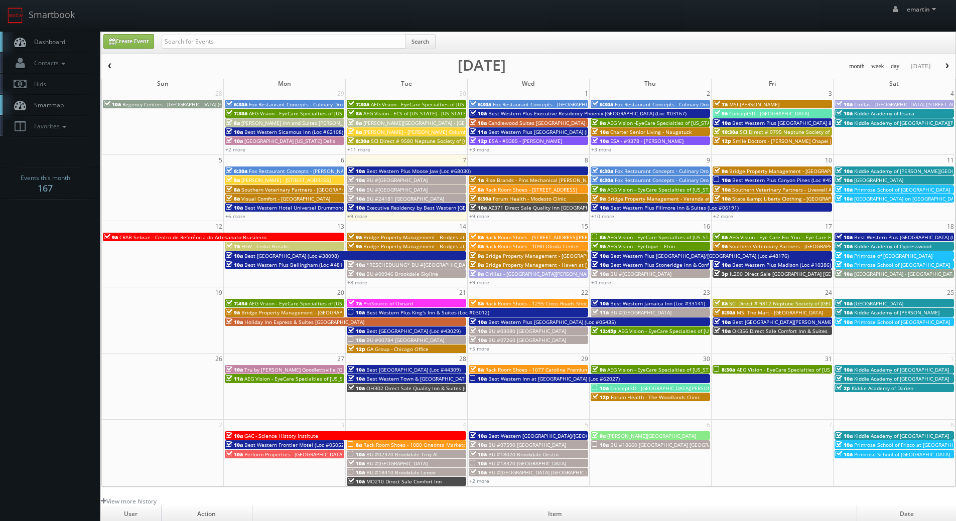
drag, startPoint x: 29, startPoint y: 37, endPoint x: 40, endPoint y: 137, distance: 100.5
click at [30, 37] on link "Dashboard" at bounding box center [50, 42] width 100 height 21
